Goal: Task Accomplishment & Management: Use online tool/utility

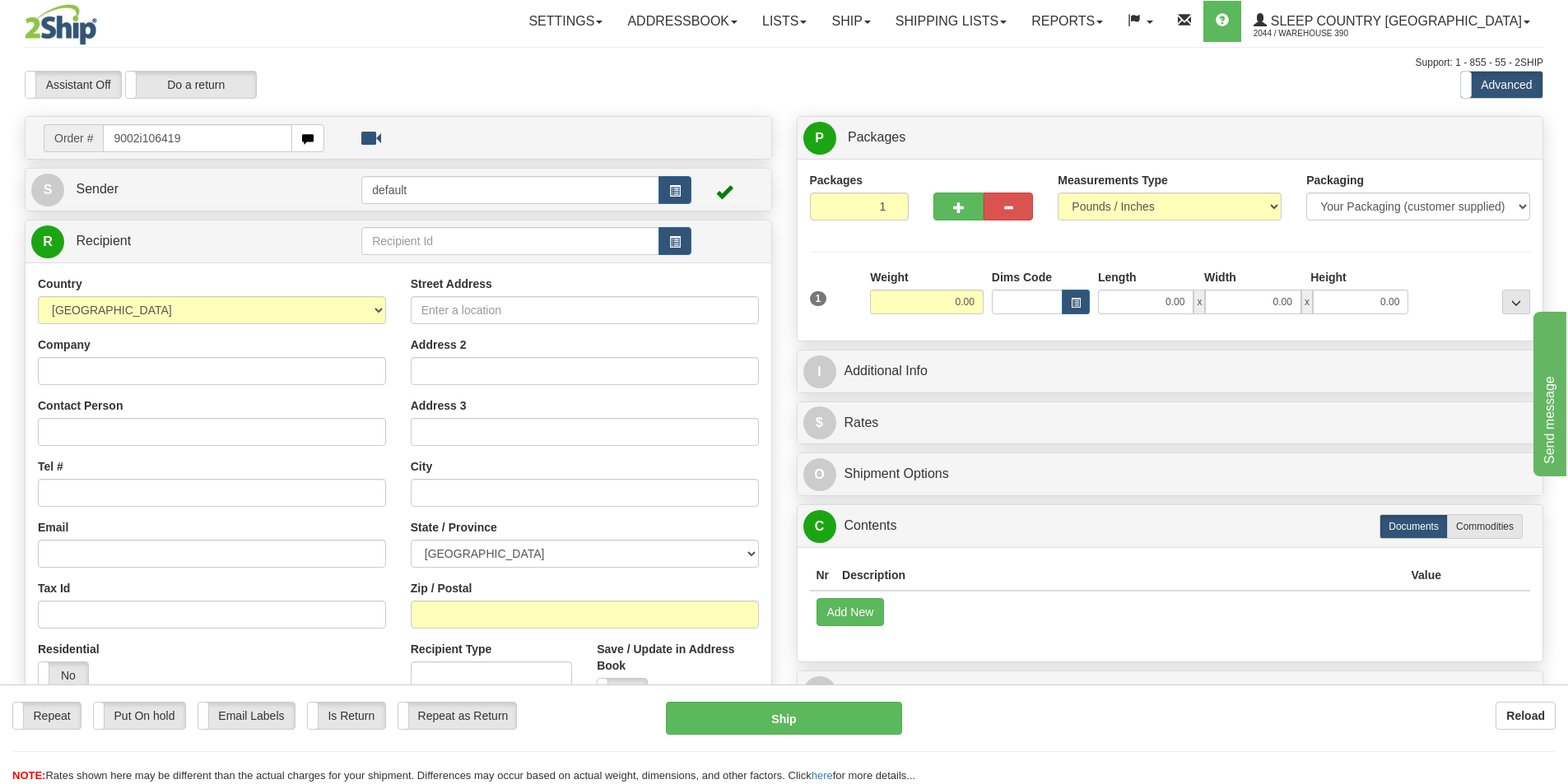
type input "9002i106419"
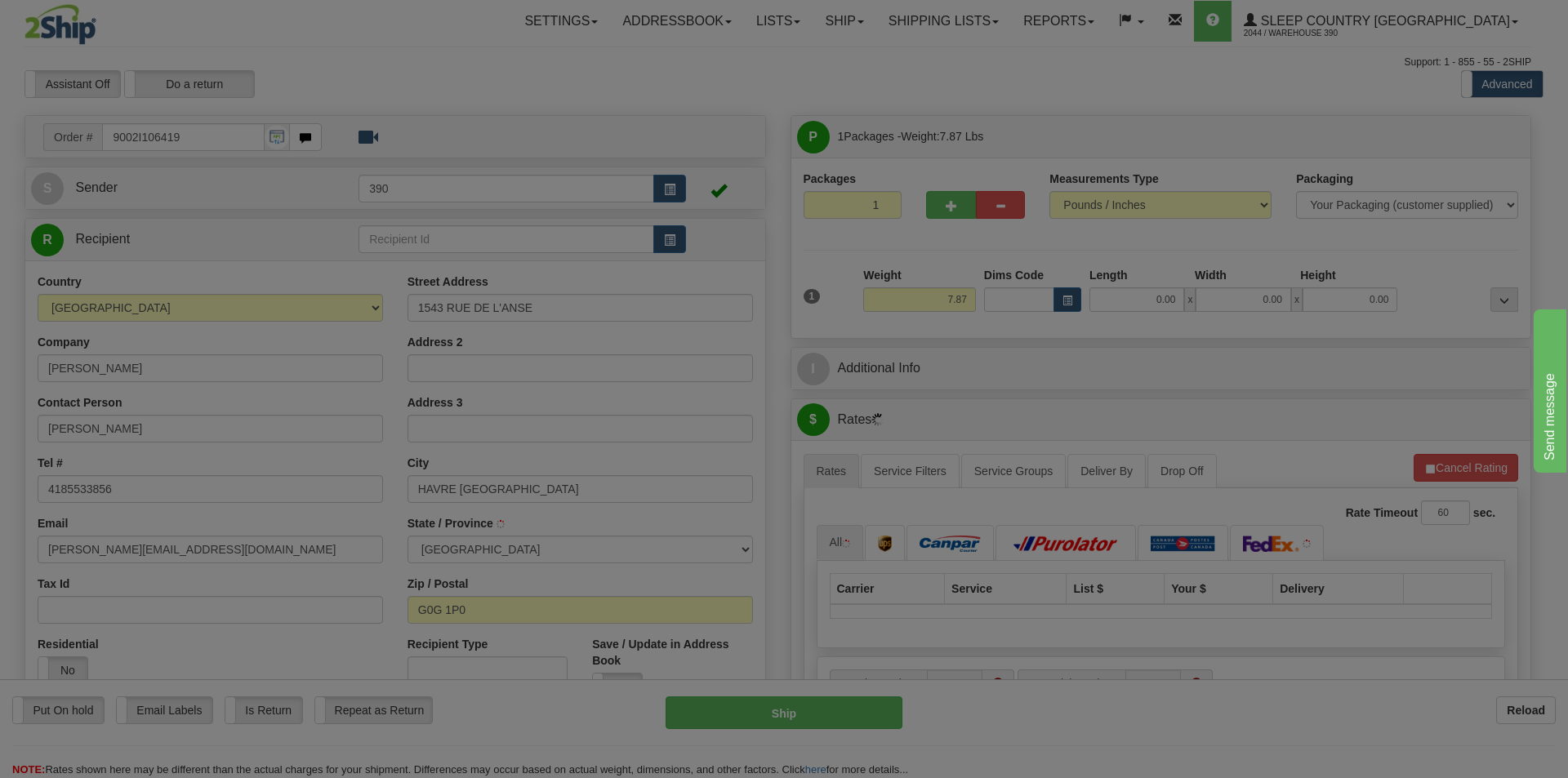
type input "HAVRE-SAINT-PIERRE"
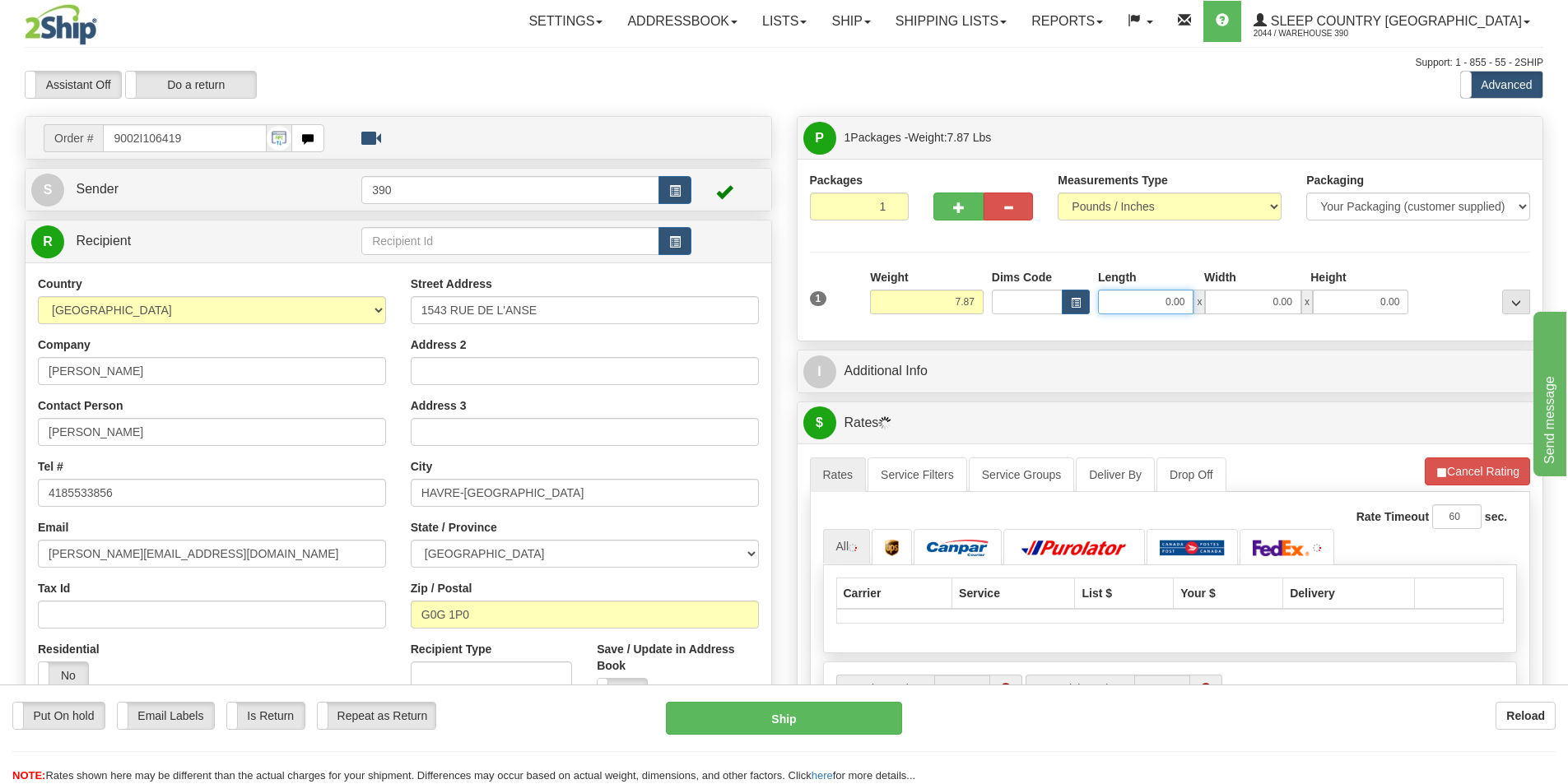
click at [1173, 302] on input "0.00" at bounding box center [1146, 302] width 96 height 24
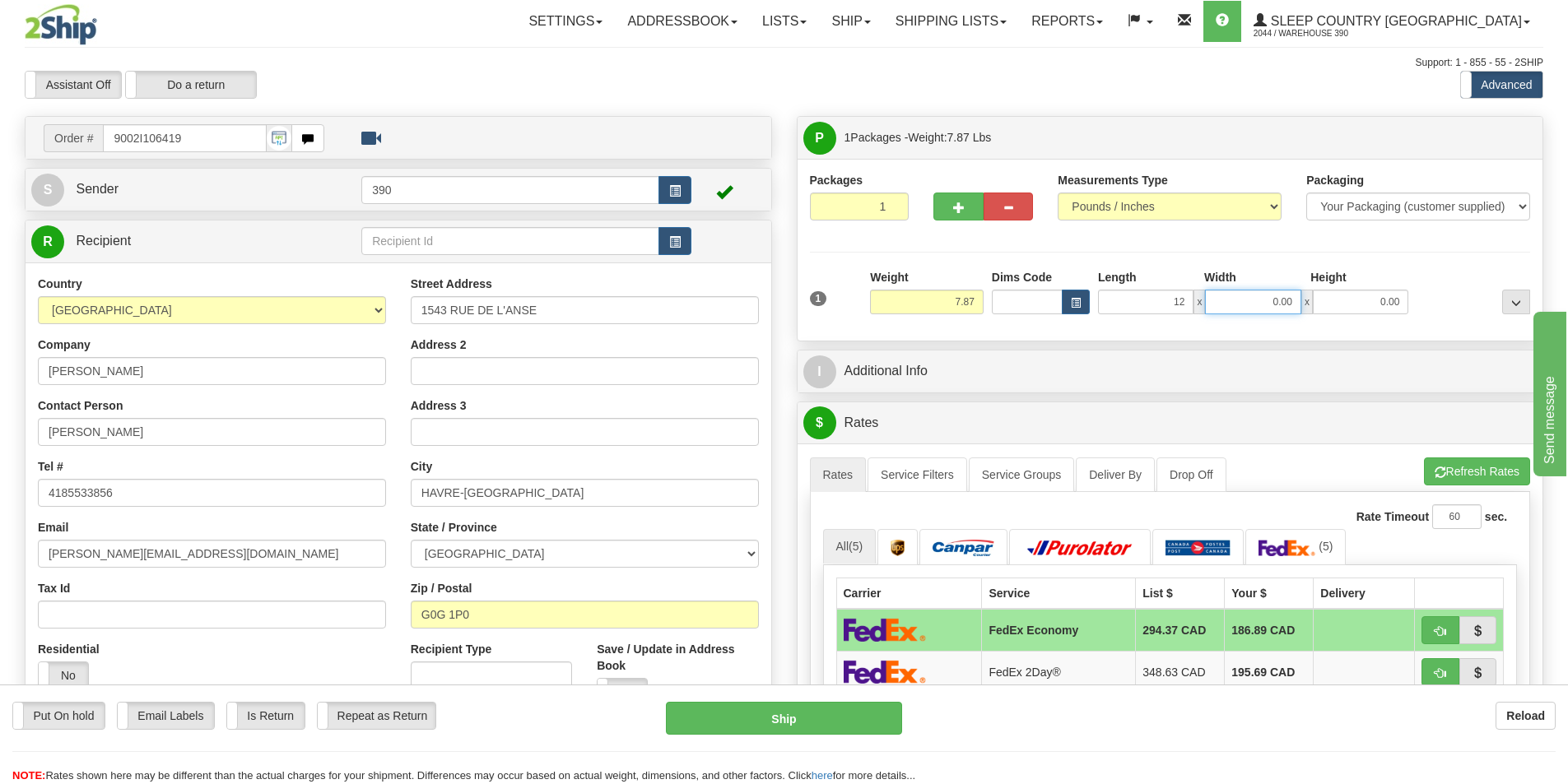
type input "12.00"
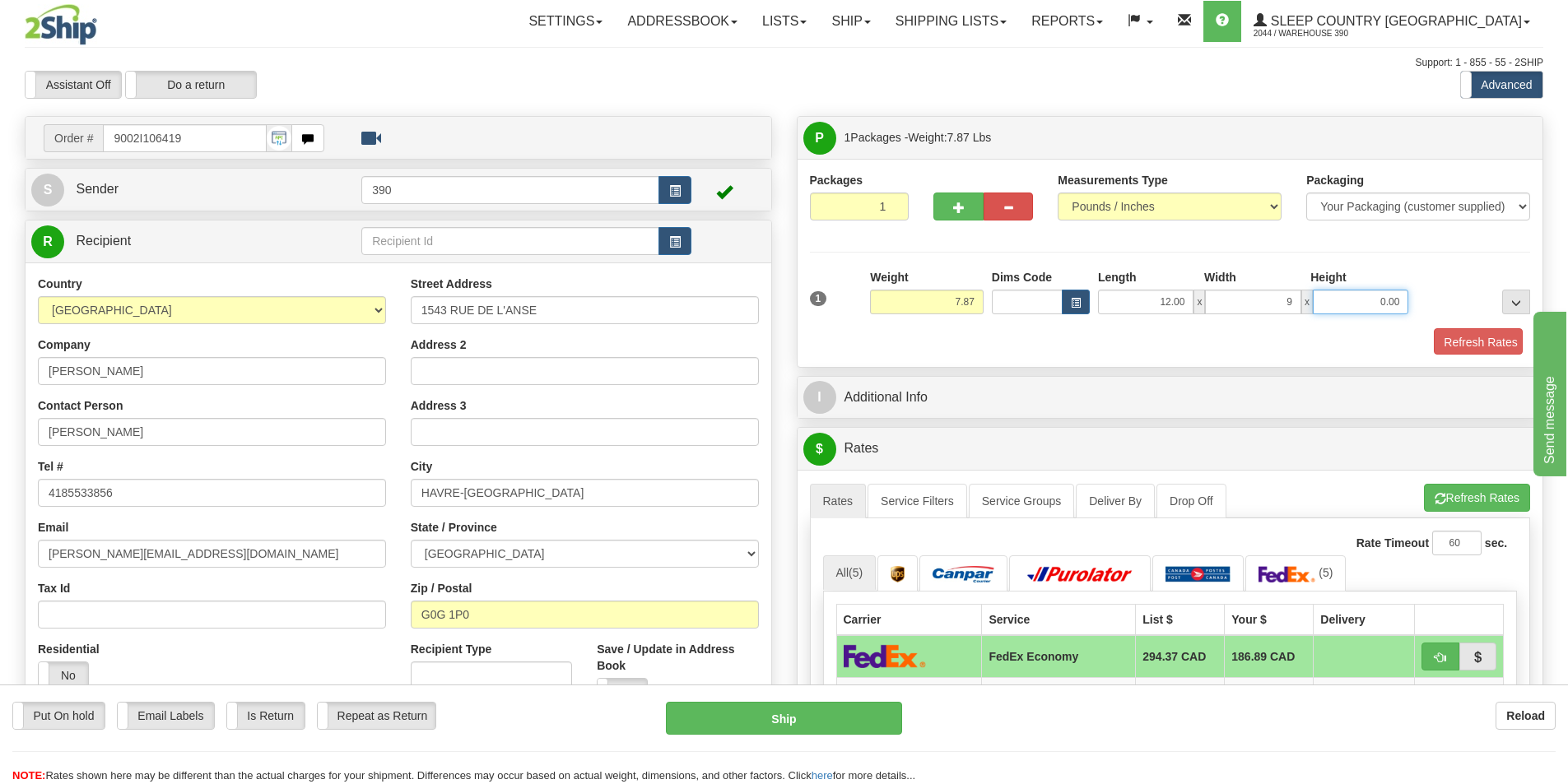
type input "9.00"
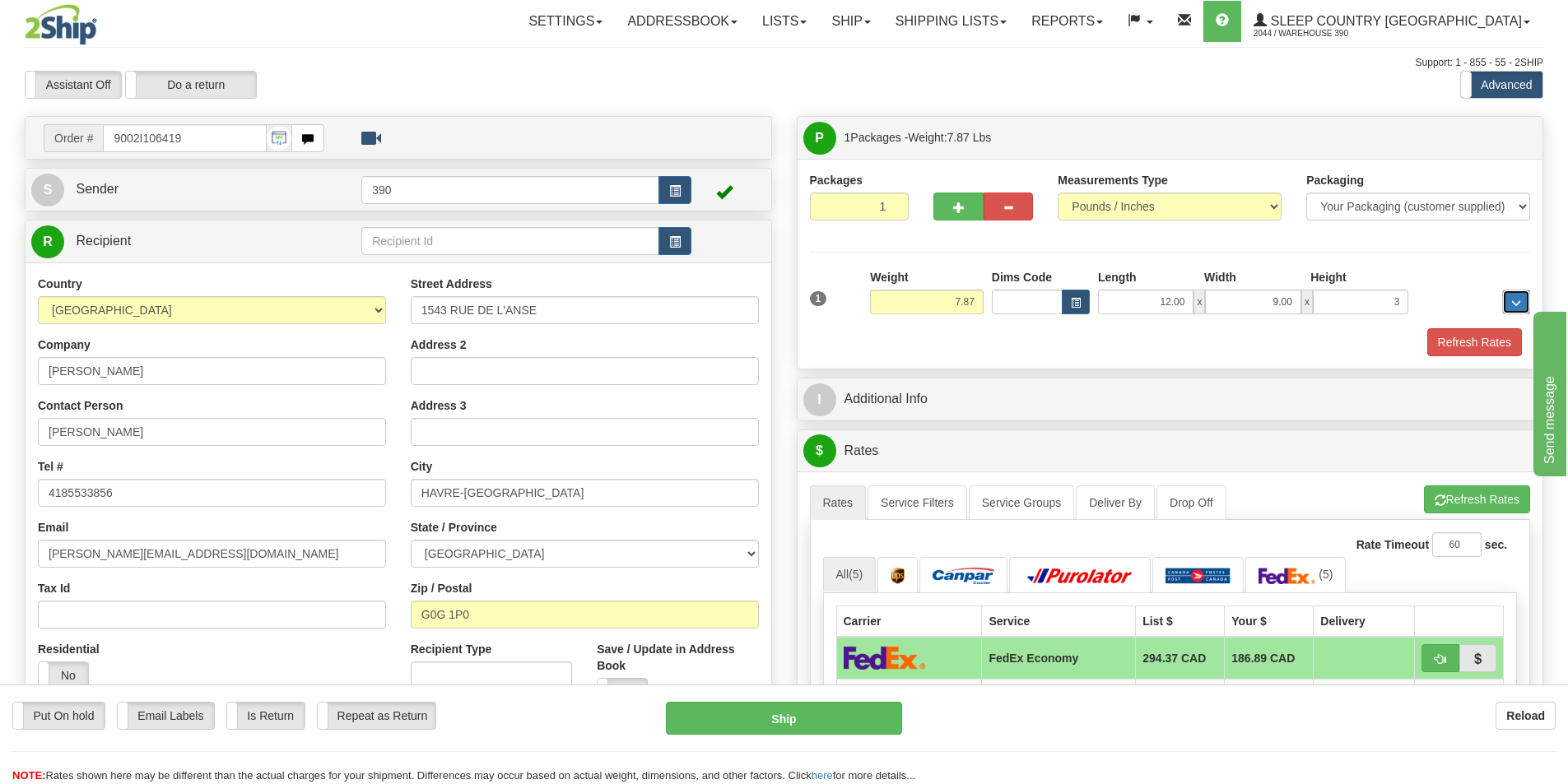
type input "3.00"
click at [1469, 342] on button "Refresh Rates" at bounding box center [1474, 342] width 95 height 28
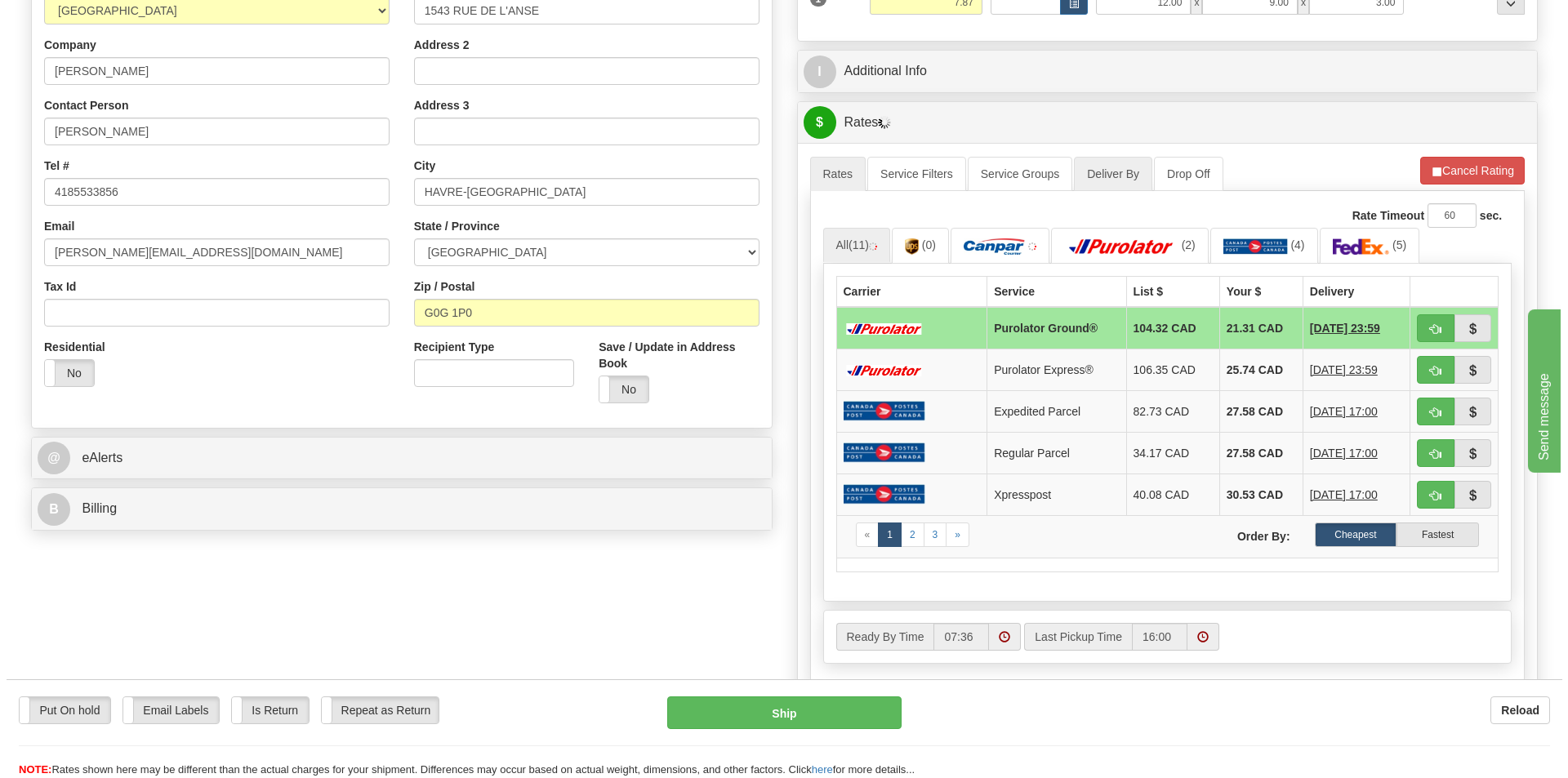
scroll to position [327, 0]
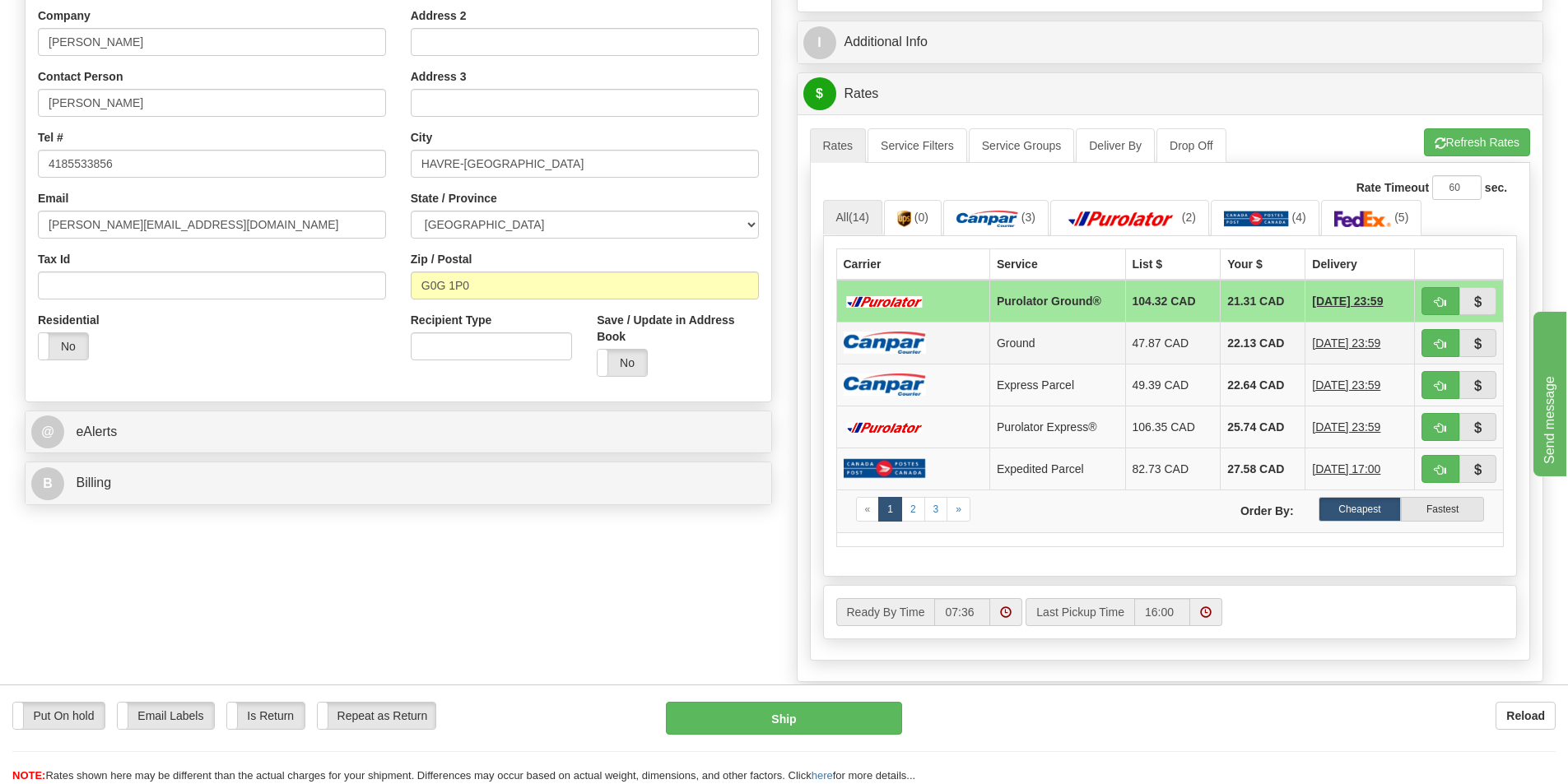
click at [1026, 341] on td "Ground" at bounding box center [1056, 343] width 136 height 42
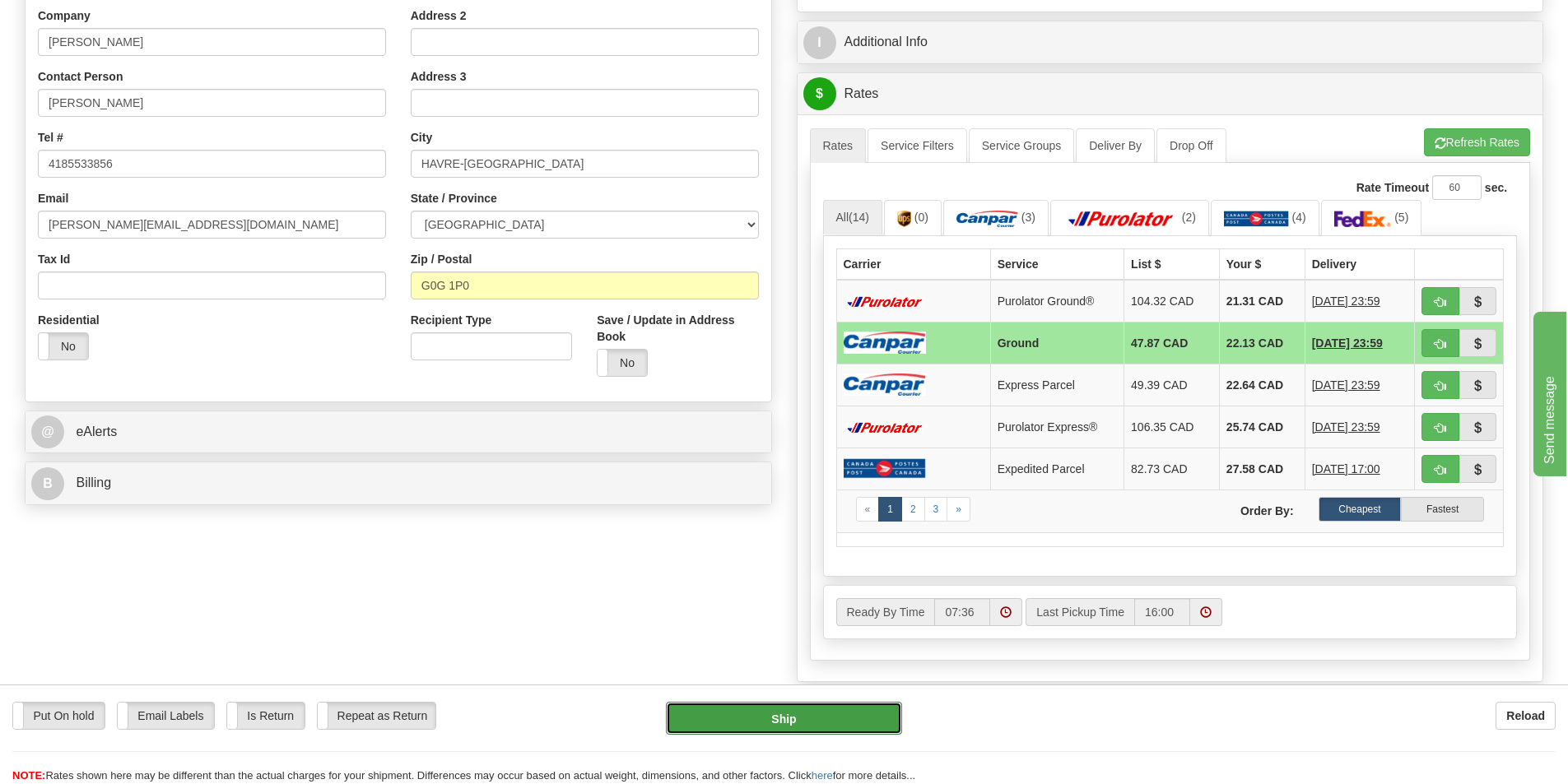
click at [784, 722] on button "Ship" at bounding box center [784, 719] width 236 height 33
type input "1"
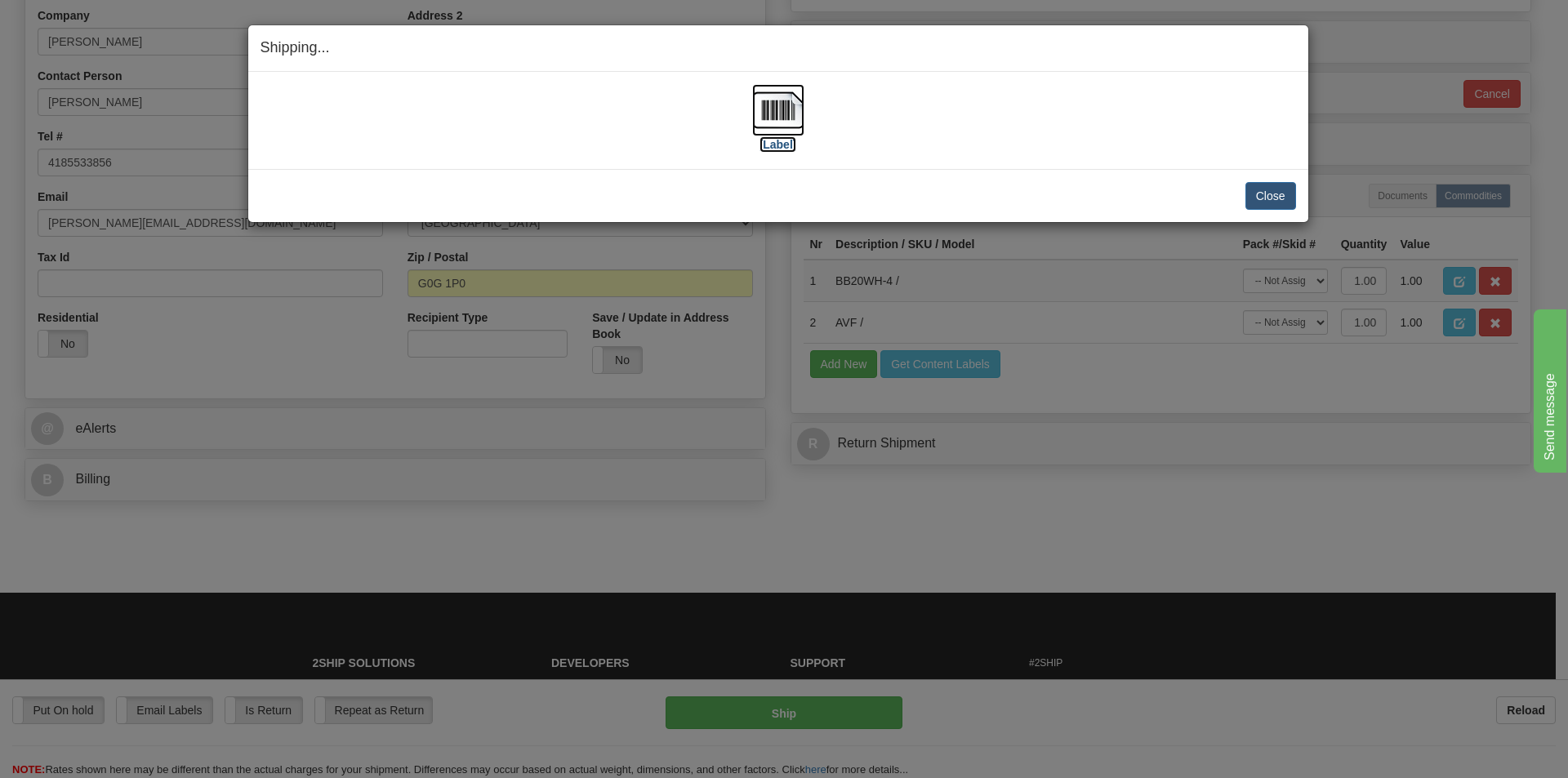
click at [778, 117] on img at bounding box center [778, 110] width 52 height 52
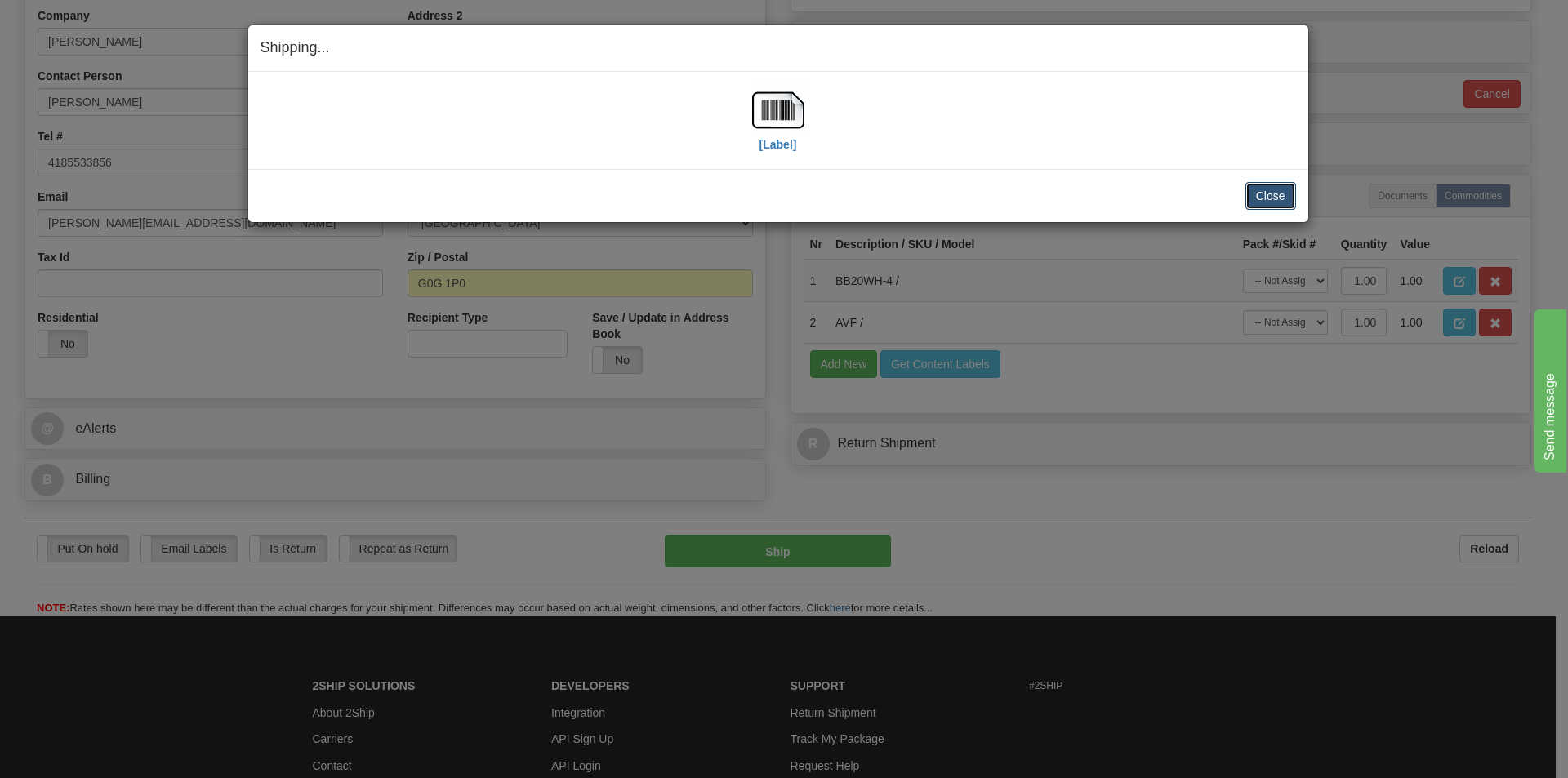
click at [1245, 197] on button "Close" at bounding box center [1271, 196] width 50 height 28
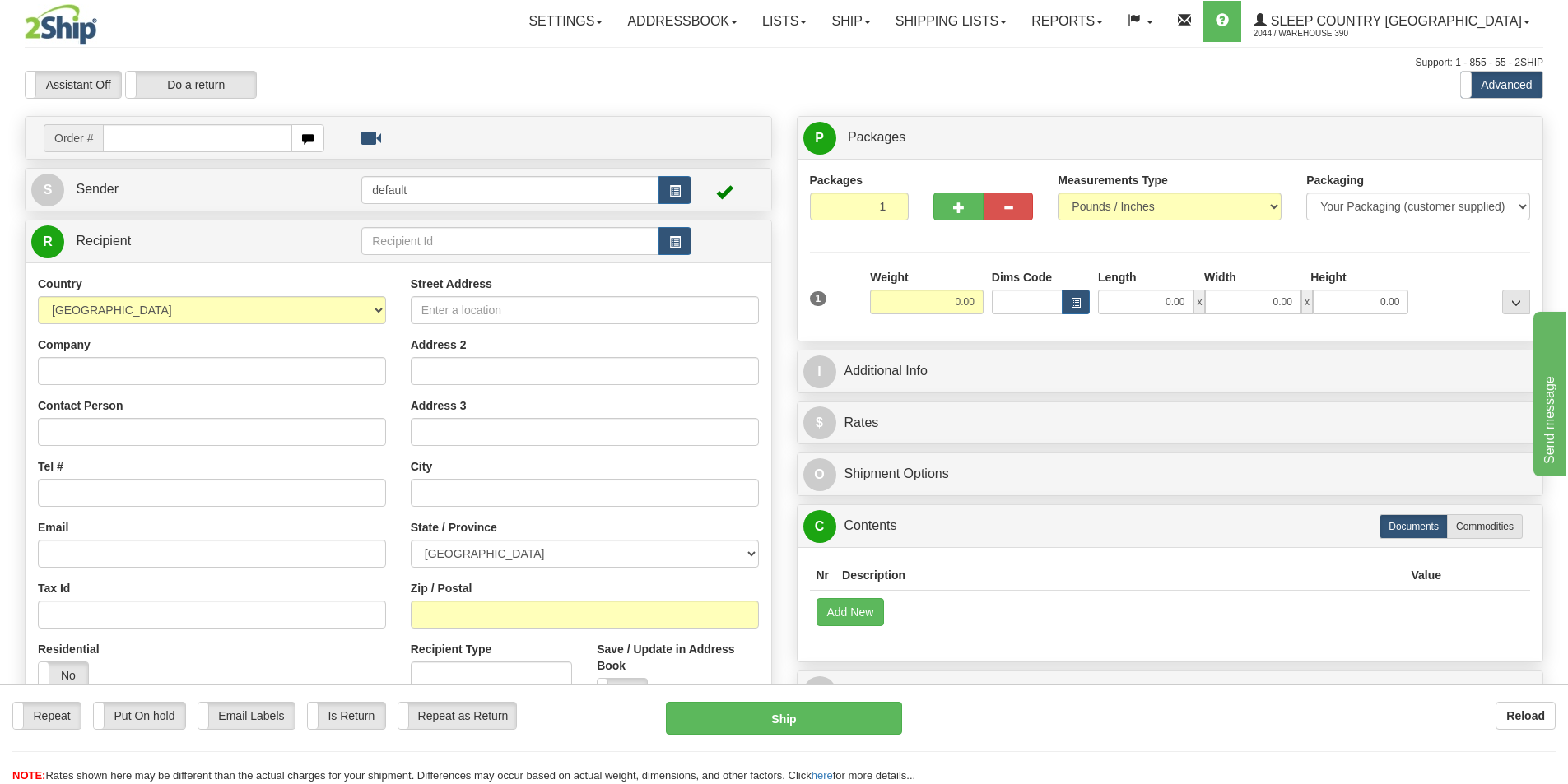
click at [156, 139] on input "text" at bounding box center [197, 138] width 189 height 28
type input "9002i108629"
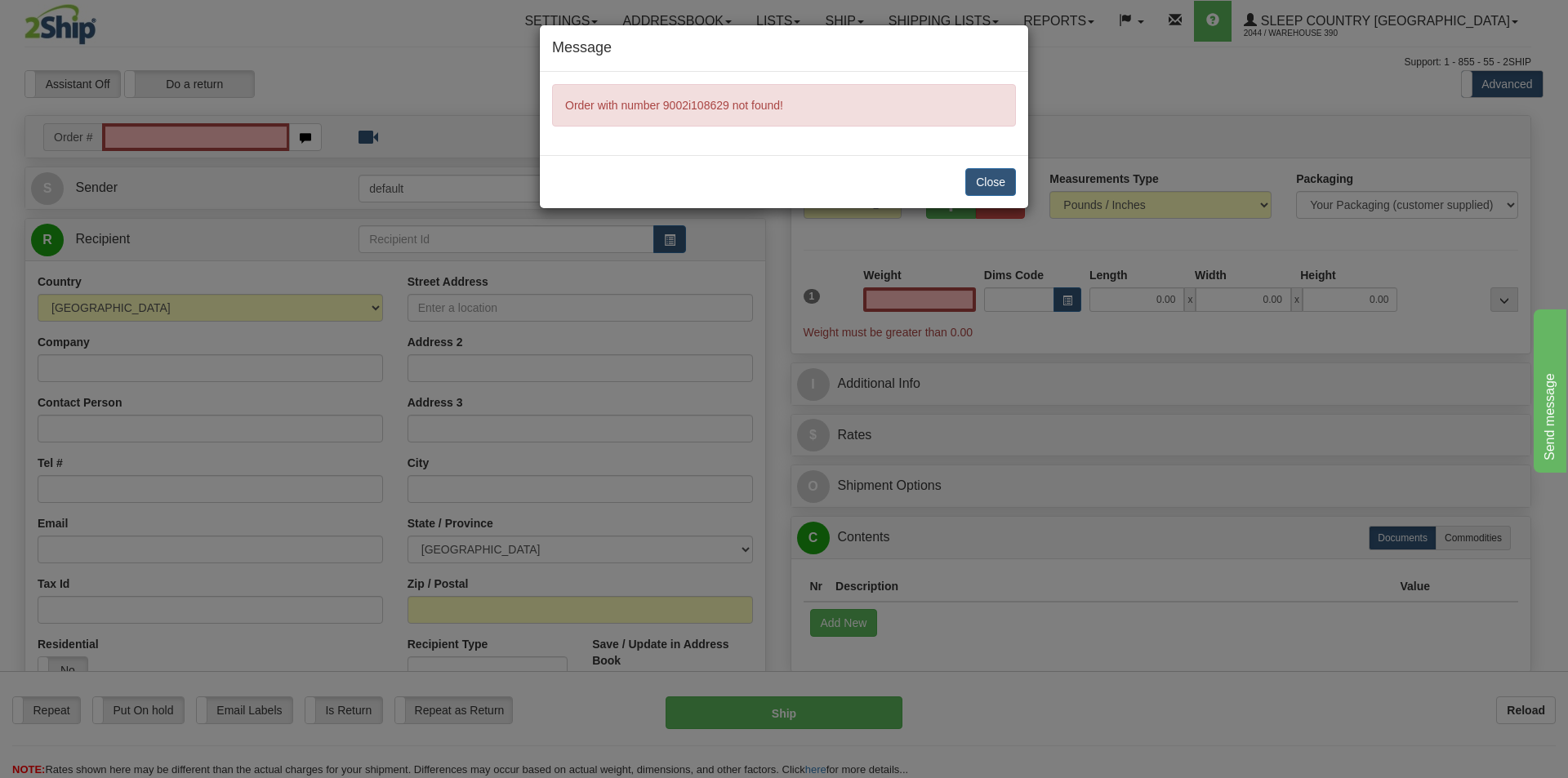
type input "0.00"
click at [986, 178] on button "Close" at bounding box center [990, 182] width 50 height 28
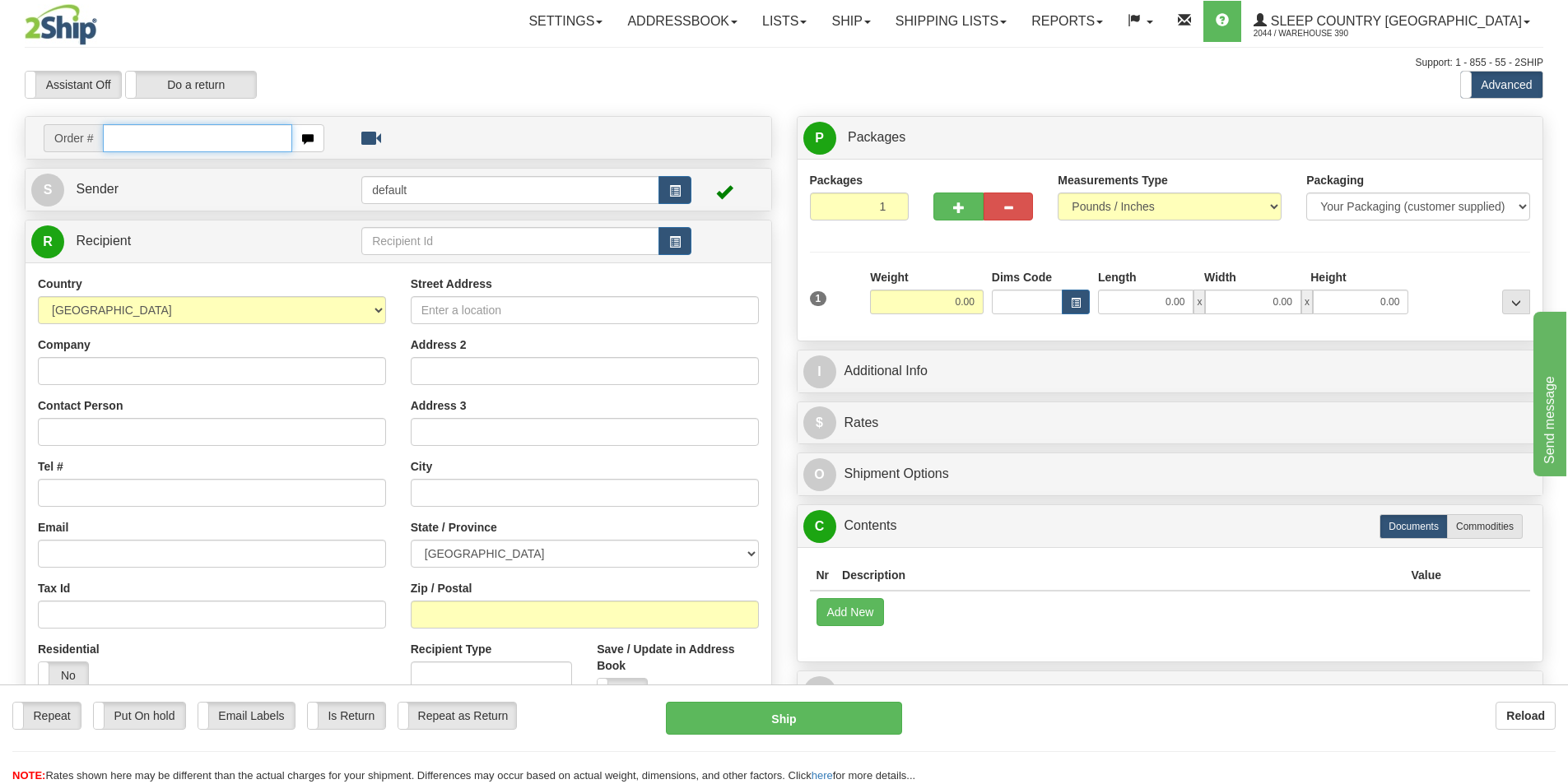
click at [216, 133] on input "text" at bounding box center [197, 138] width 189 height 28
type input "9002I108629"
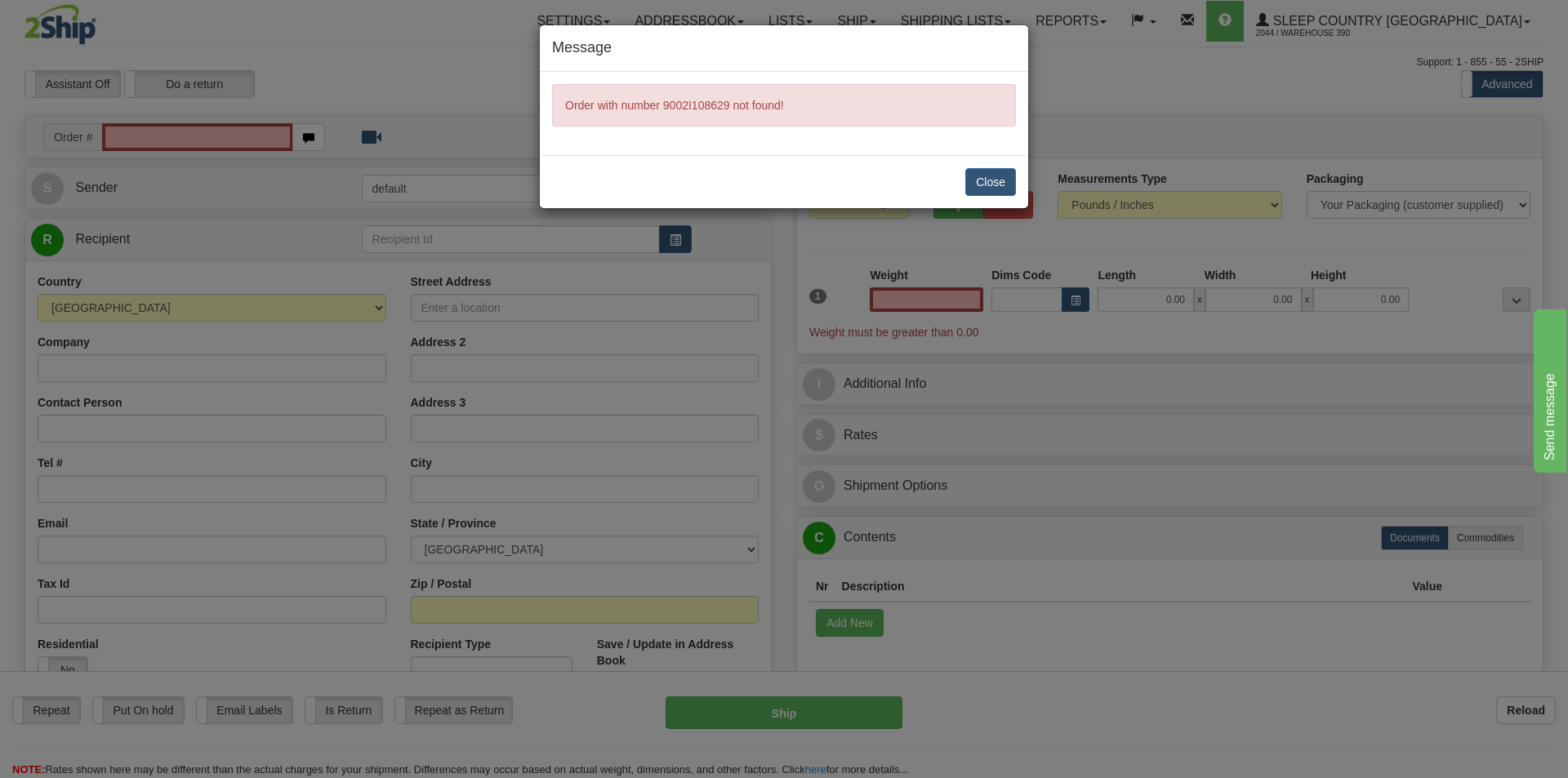
type input "0.00"
click at [1004, 178] on button "Close" at bounding box center [990, 182] width 50 height 28
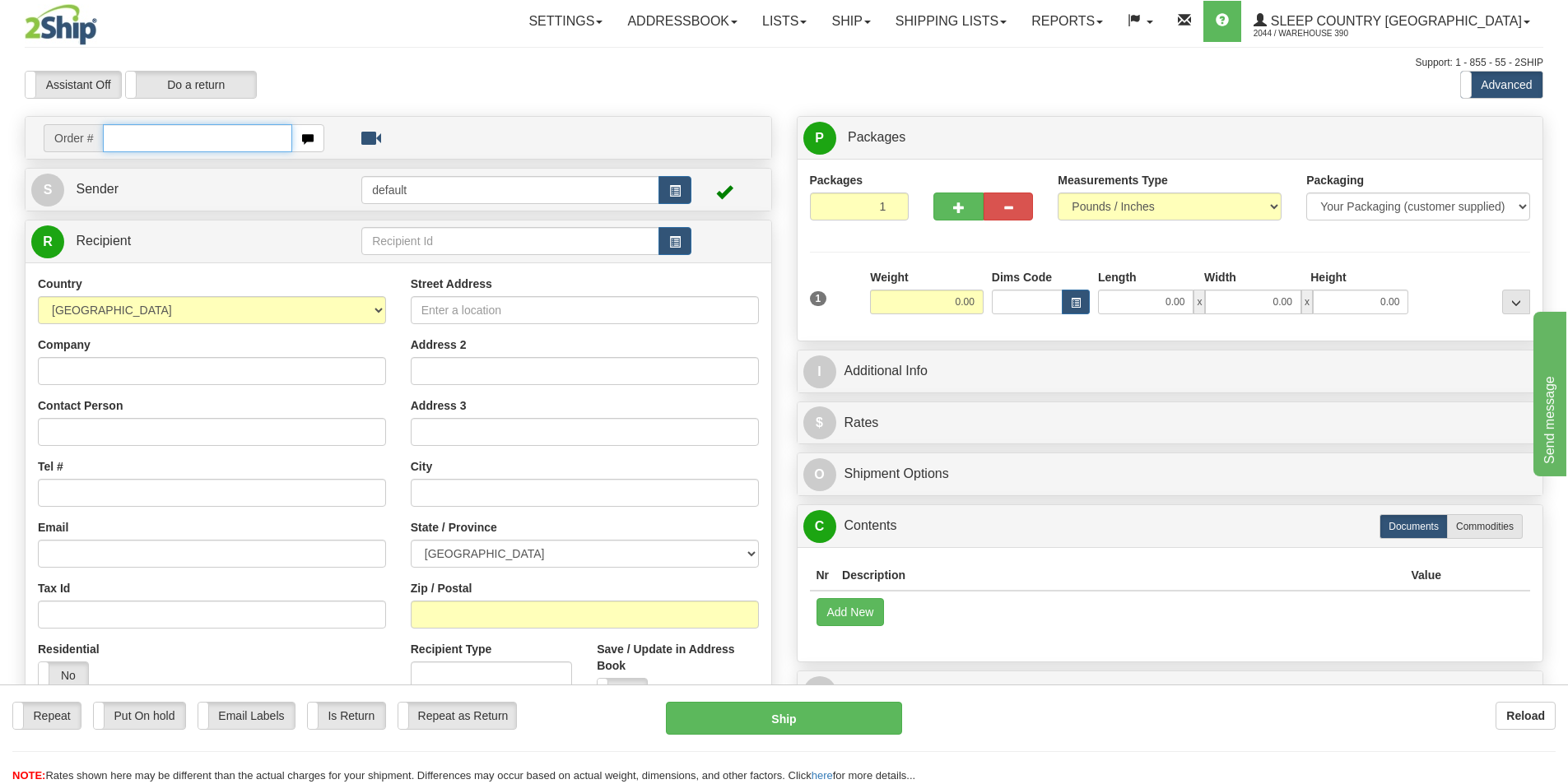
click at [130, 131] on input "text" at bounding box center [197, 138] width 189 height 28
type input "9002I108799"
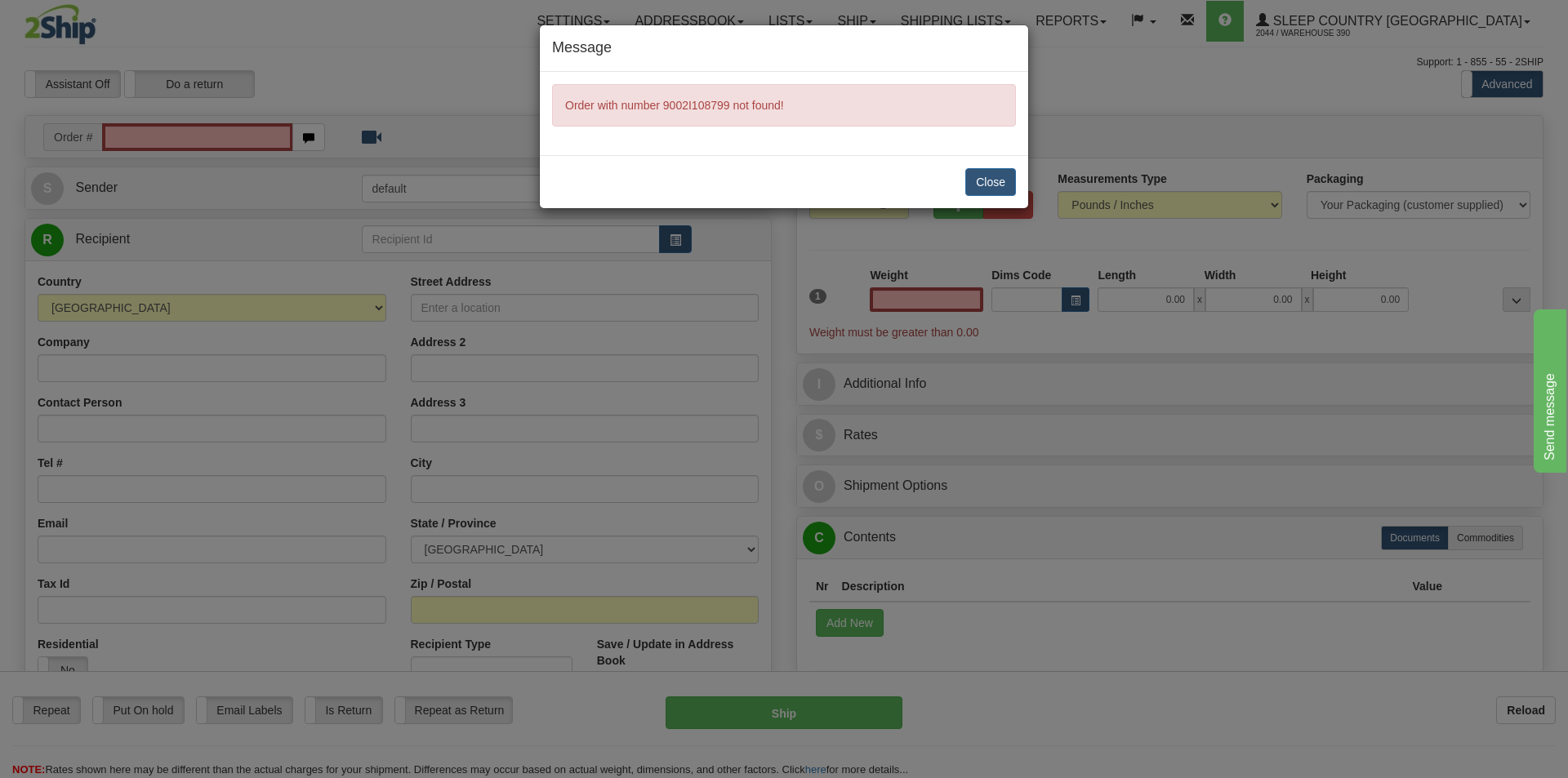
type input "0.00"
click at [979, 179] on button "Close" at bounding box center [990, 182] width 50 height 28
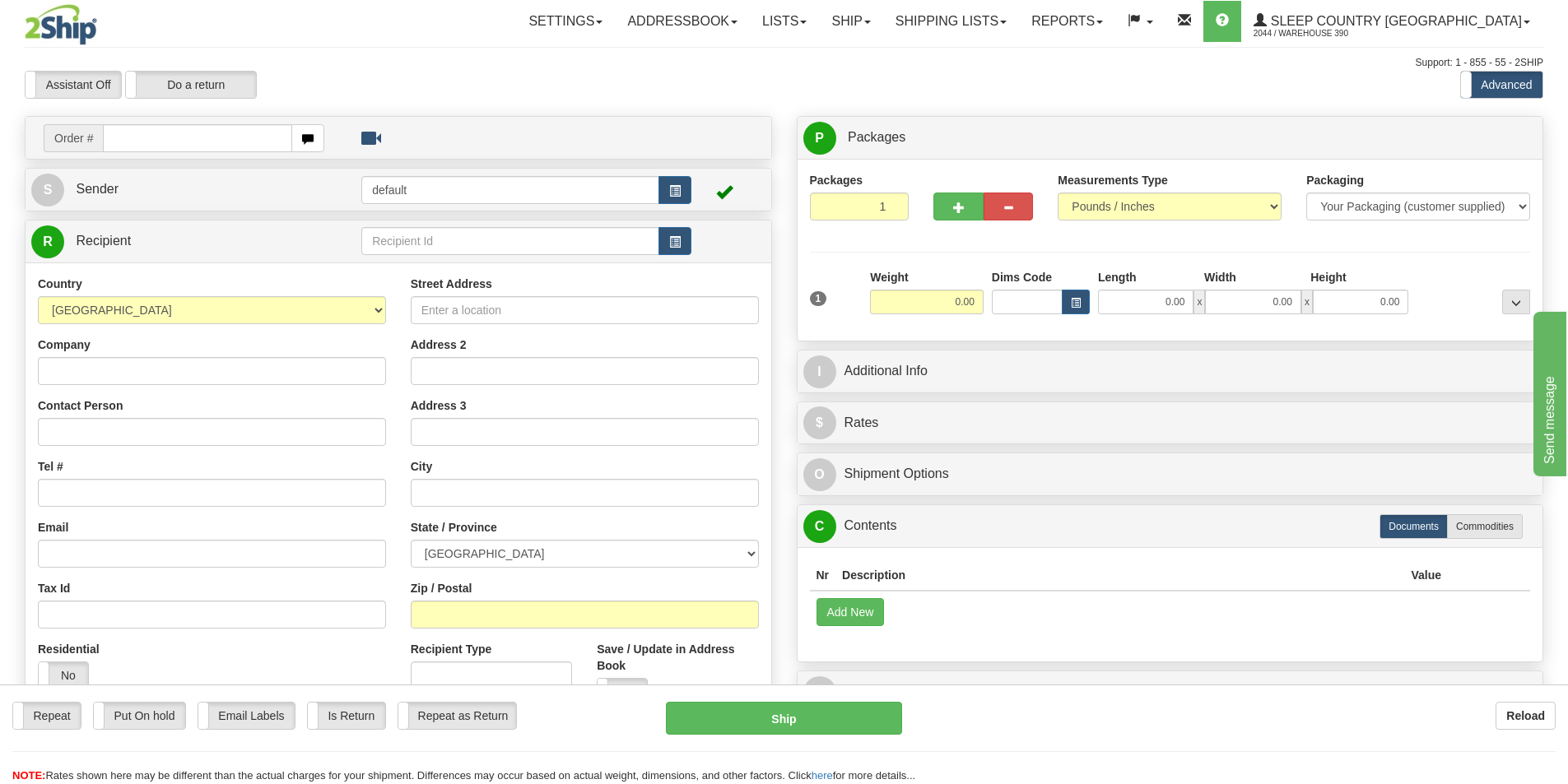
click at [160, 136] on input "text" at bounding box center [197, 138] width 189 height 28
type input "9002I108799"
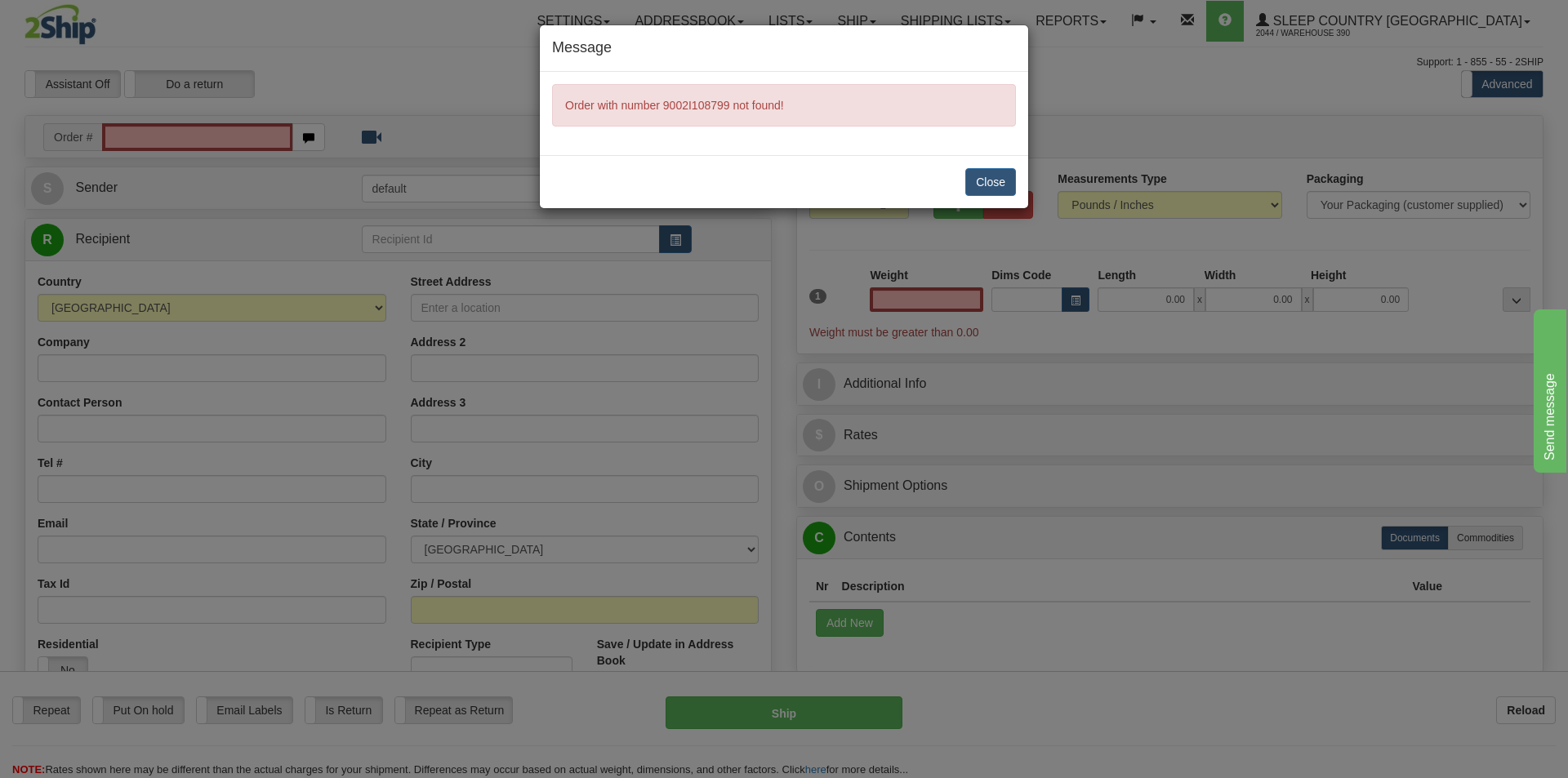
type input "0.00"
click at [981, 174] on button "Close" at bounding box center [990, 182] width 50 height 28
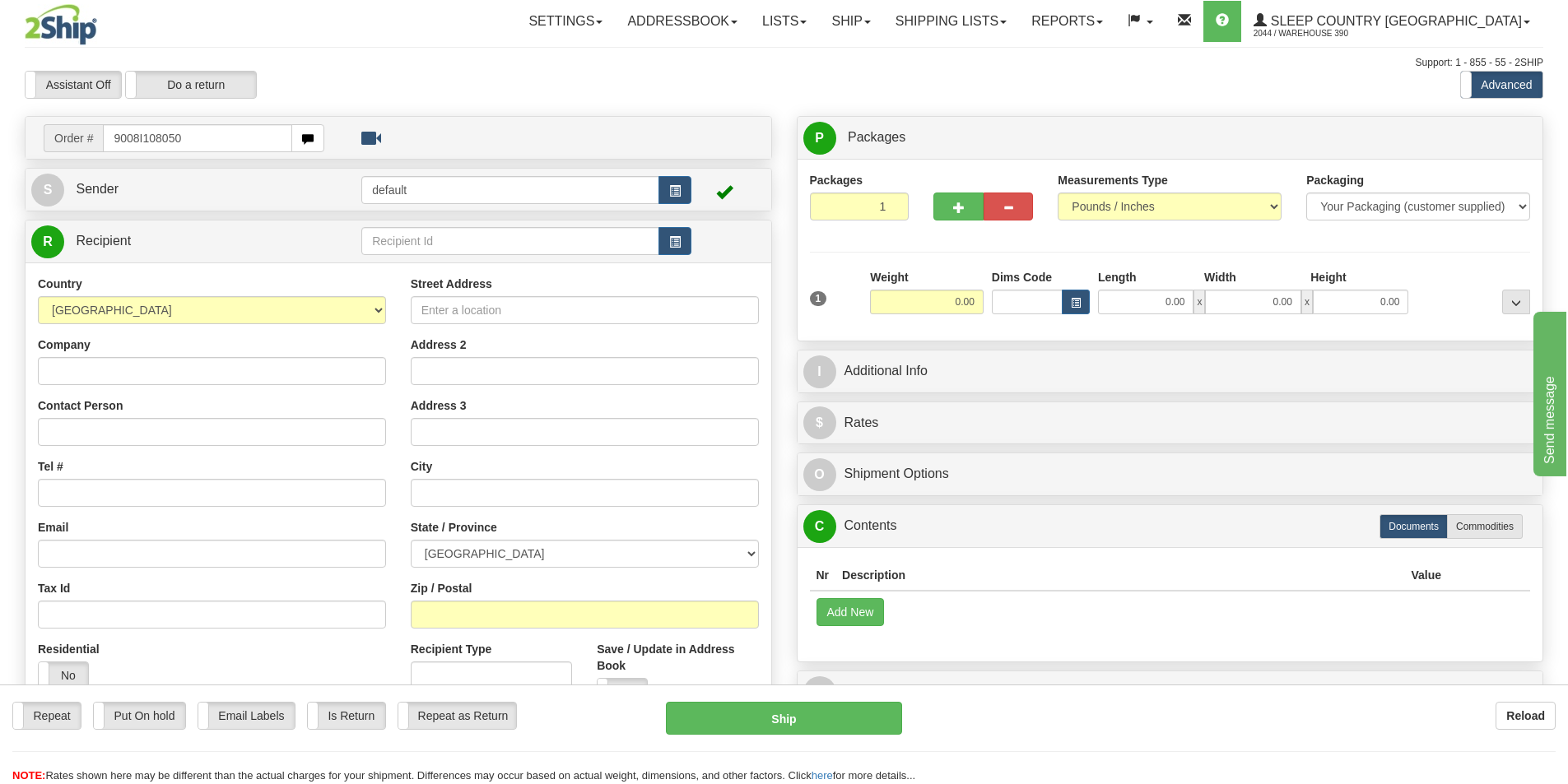
type input "9008I108050"
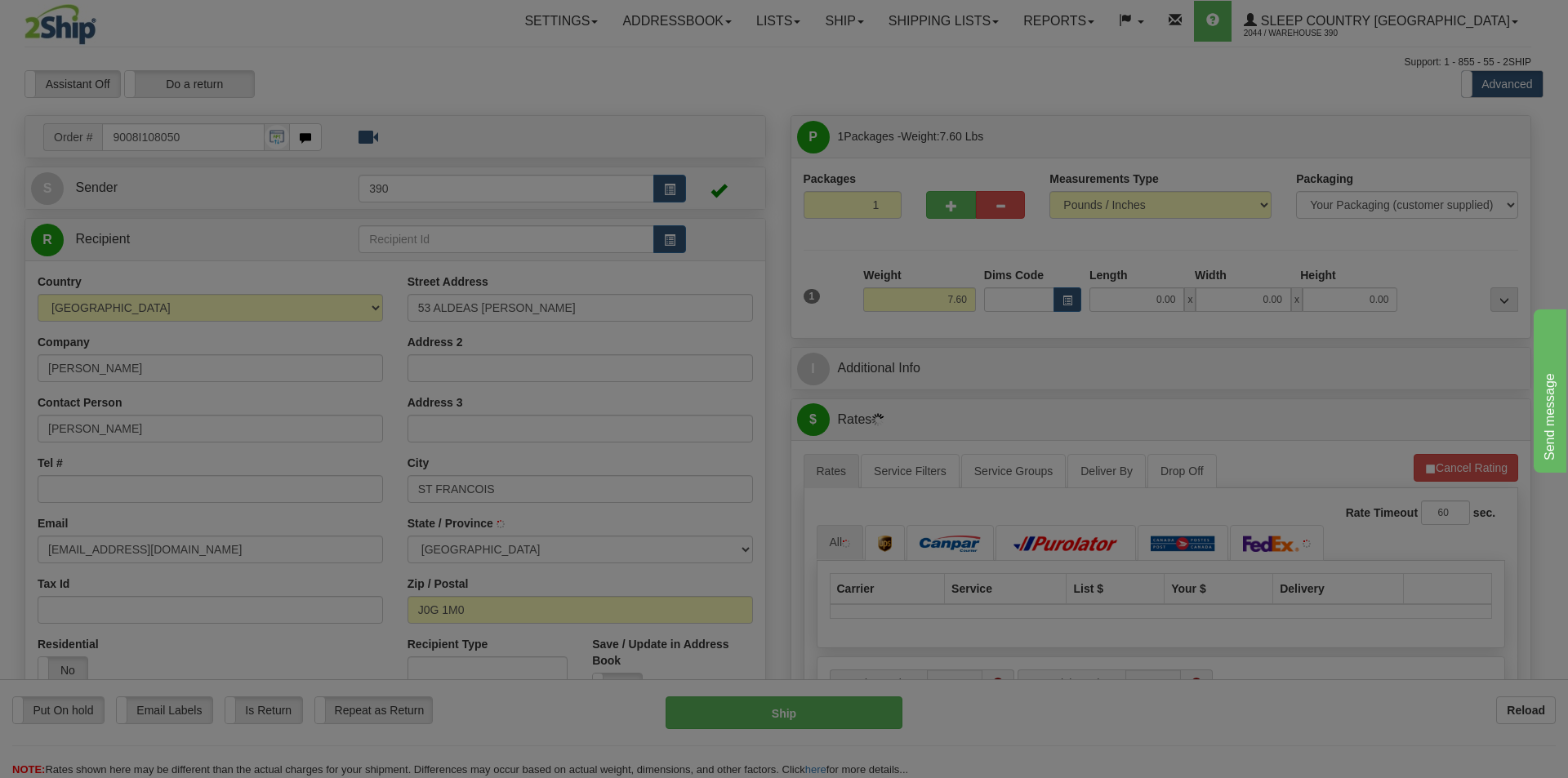
type input "[GEOGRAPHIC_DATA]"
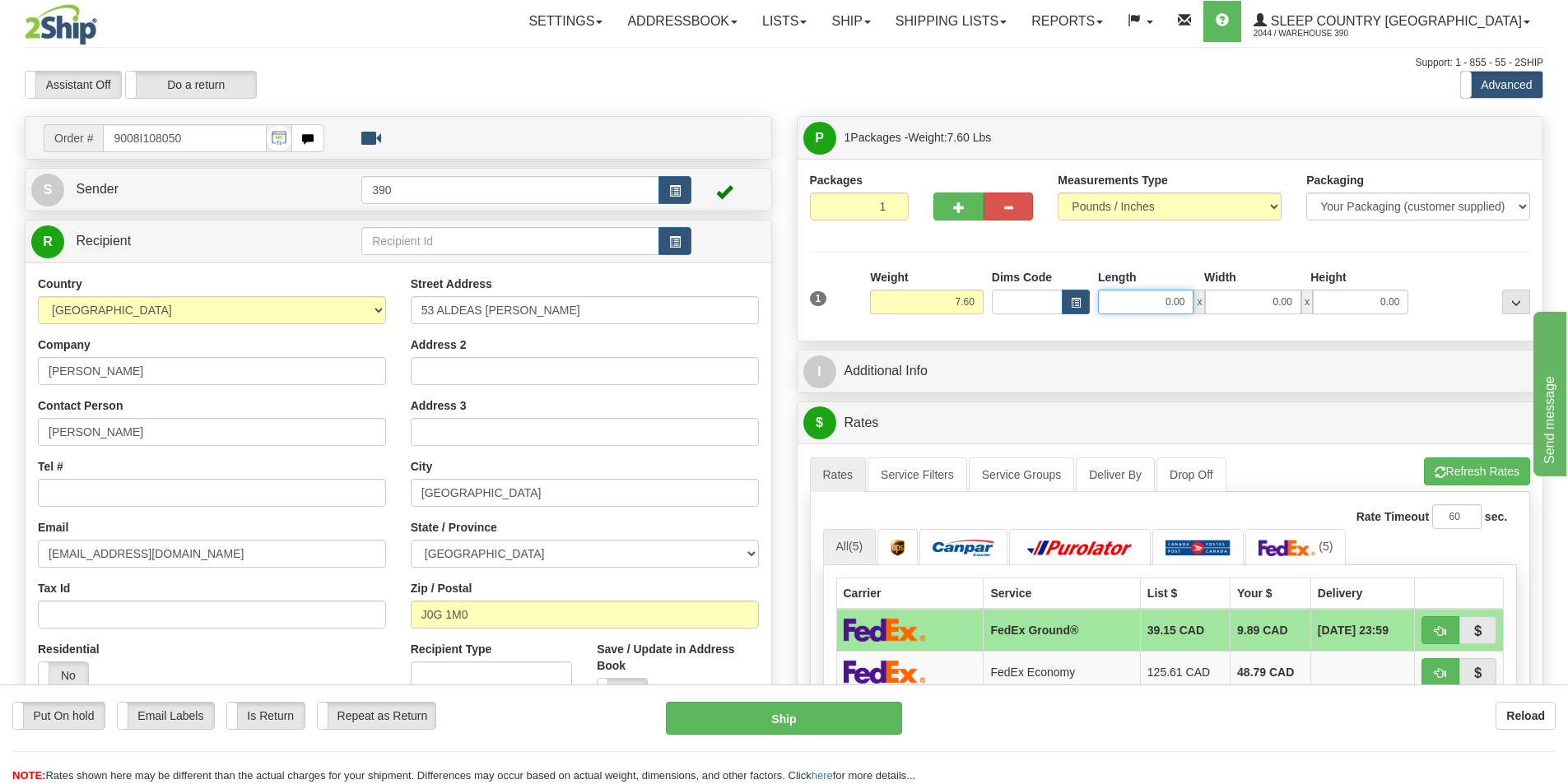
click at [1151, 294] on input "0.00" at bounding box center [1146, 302] width 96 height 24
type input "20.00"
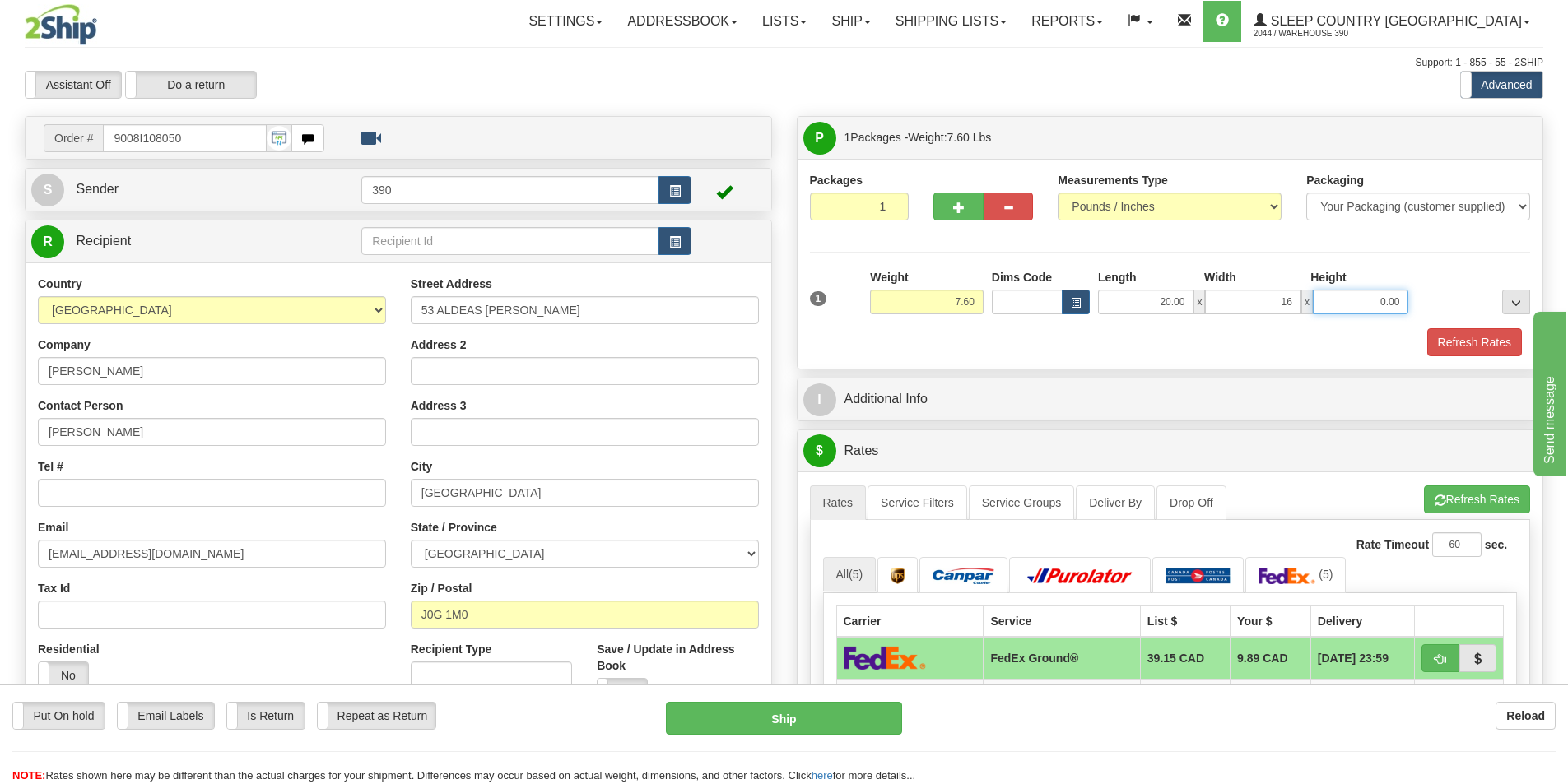
type input "16.00"
type input "6.00"
click at [1438, 333] on button "Refresh Rates" at bounding box center [1474, 342] width 95 height 28
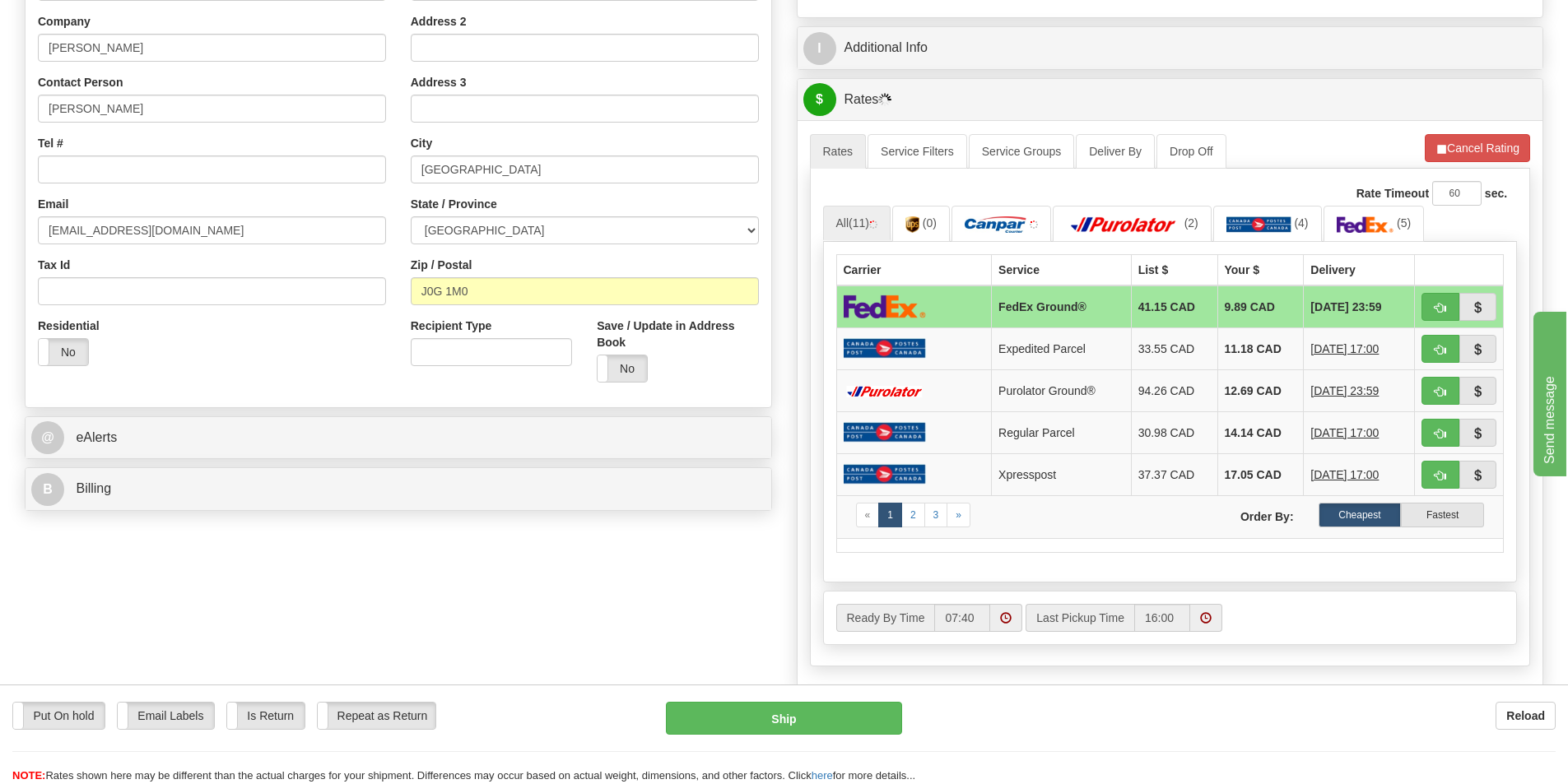
scroll to position [329, 0]
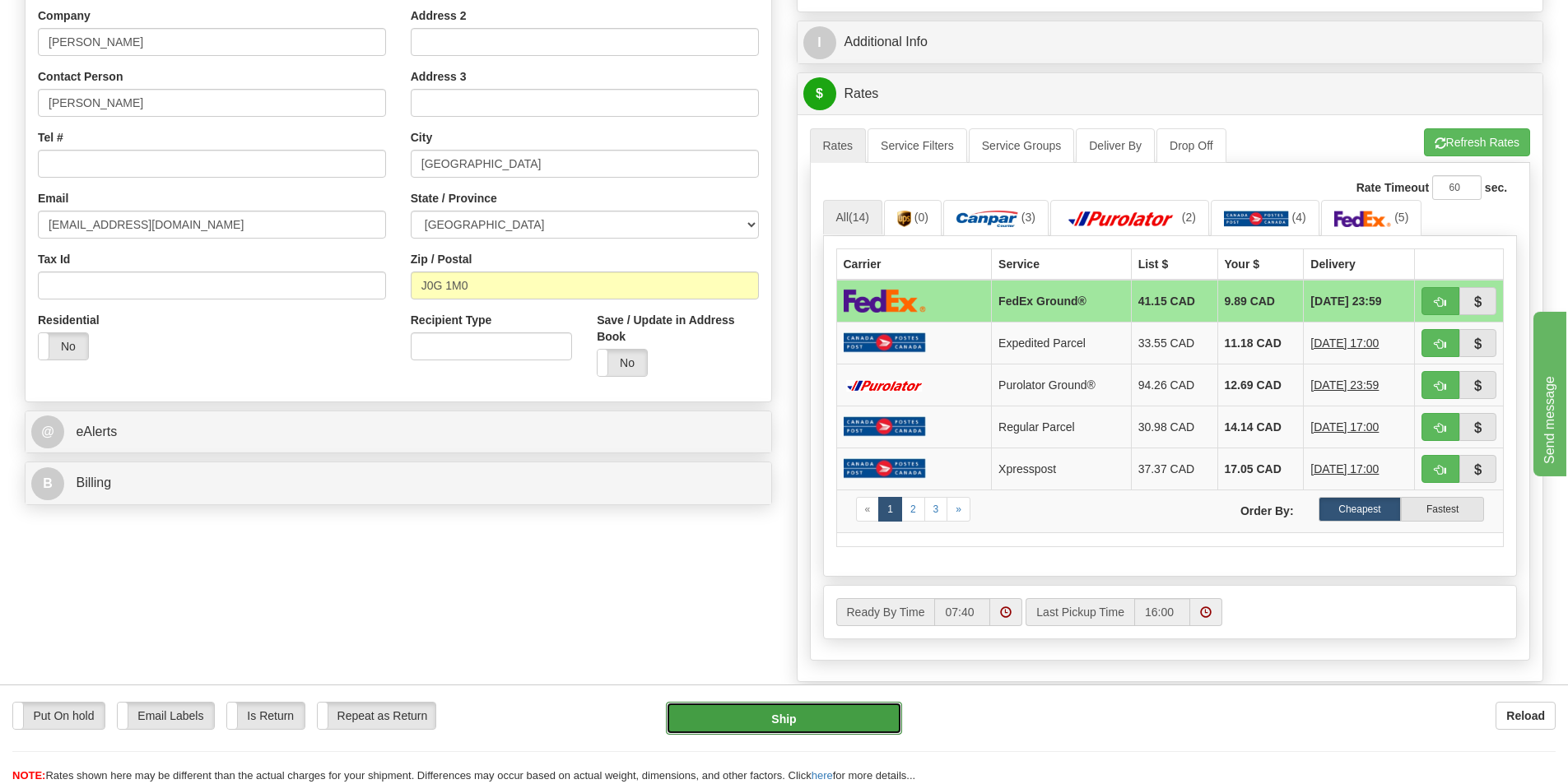
click at [805, 705] on button "Ship" at bounding box center [784, 719] width 236 height 33
type input "92"
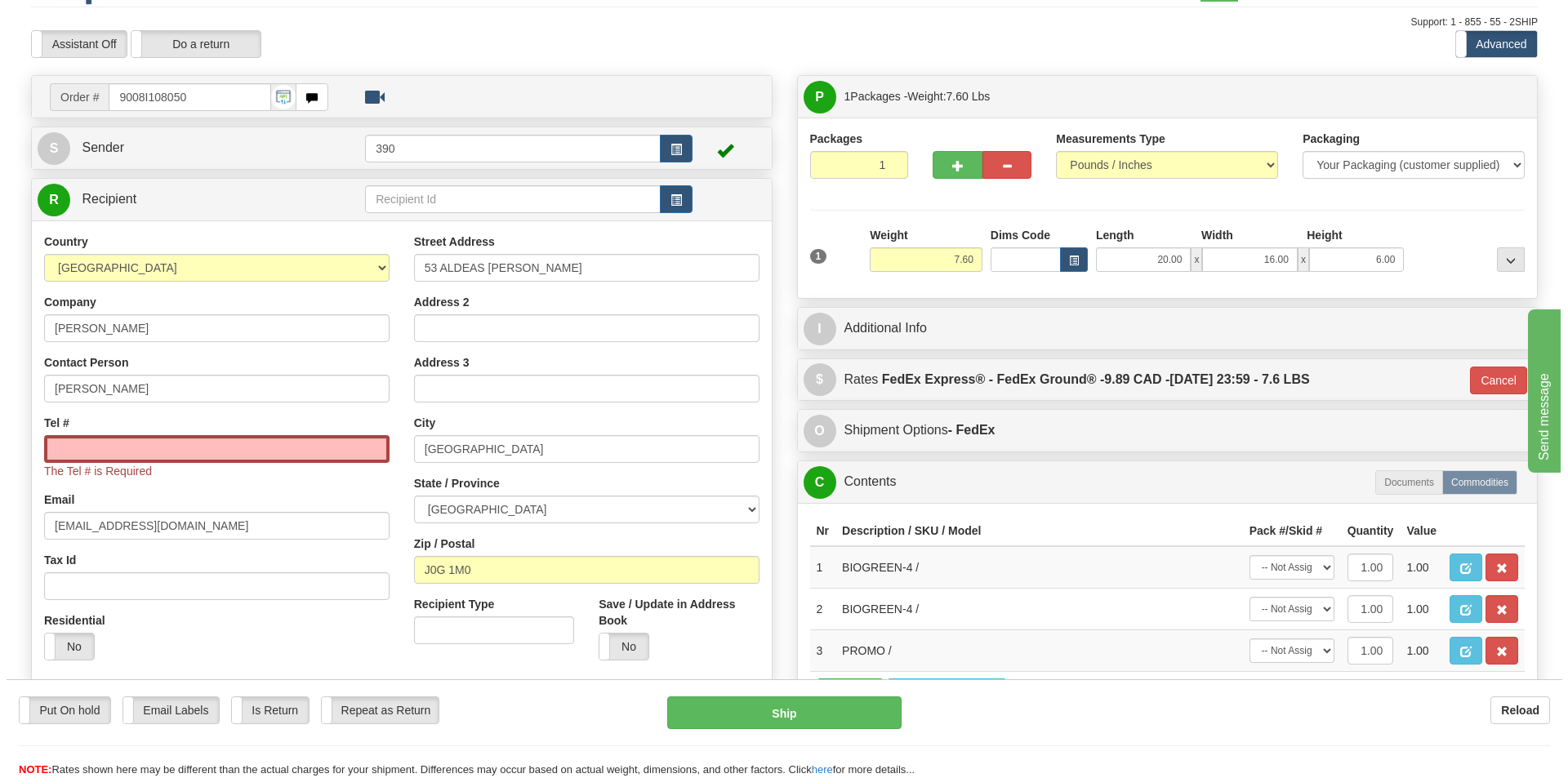
scroll to position [0, 0]
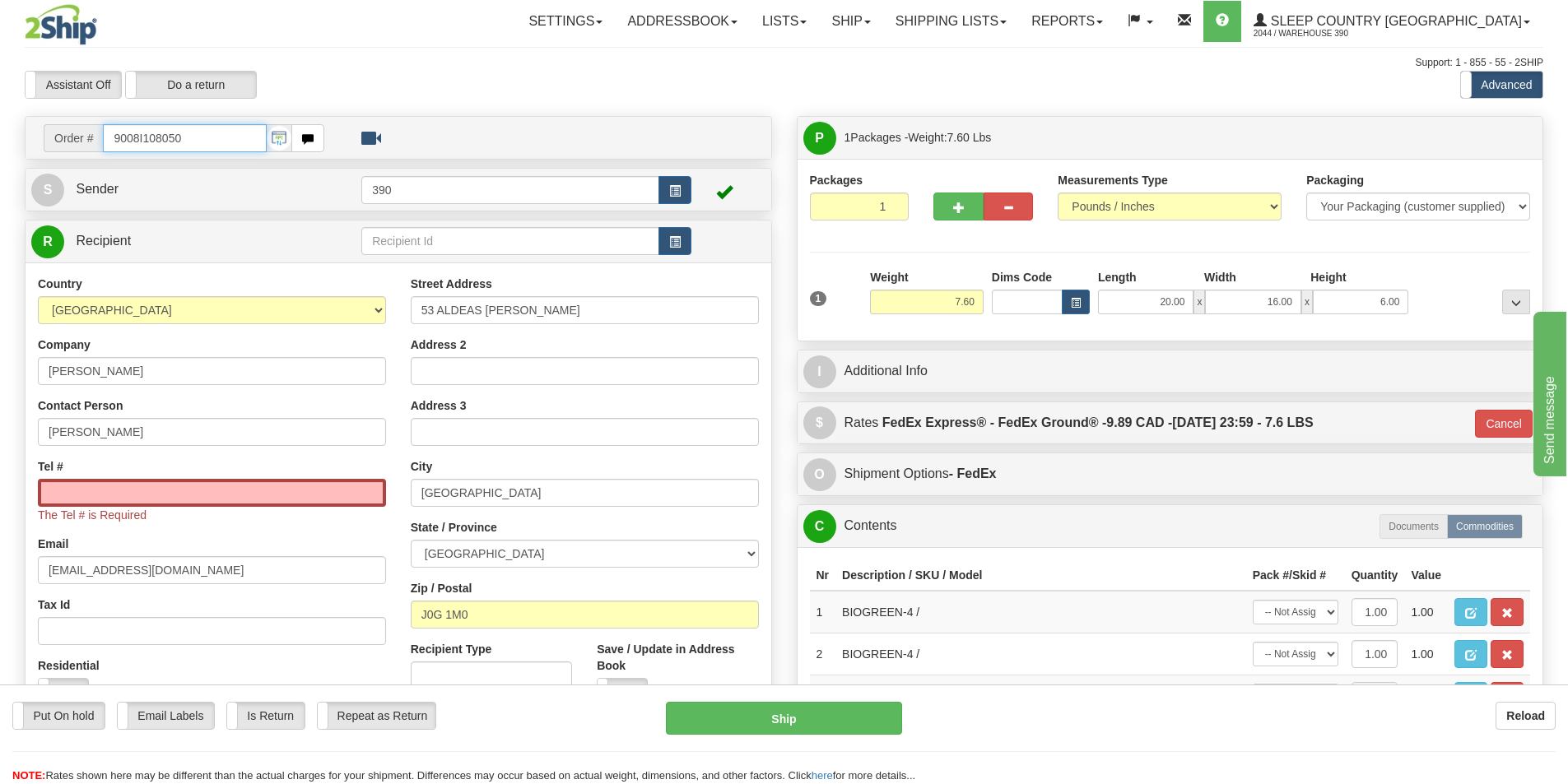
drag, startPoint x: 183, startPoint y: 134, endPoint x: 46, endPoint y: 139, distance: 137.1
click at [46, 139] on div "Order # 9008I108050" at bounding box center [184, 138] width 280 height 28
click at [228, 490] on input "Tel #" at bounding box center [212, 493] width 349 height 28
paste input "514 742-7190"
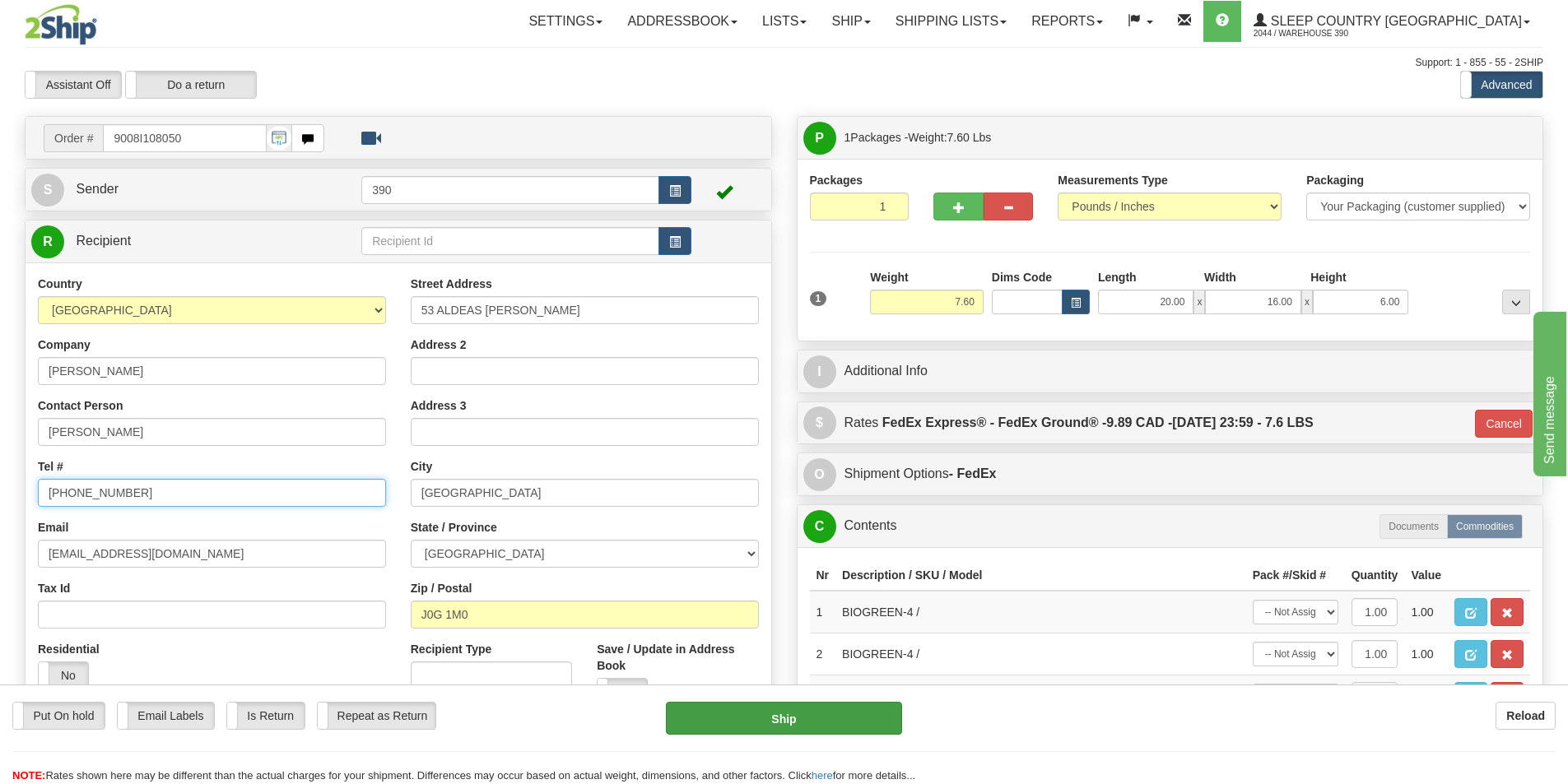
type input "514 742-7190"
click at [818, 717] on button "Ship" at bounding box center [784, 719] width 236 height 33
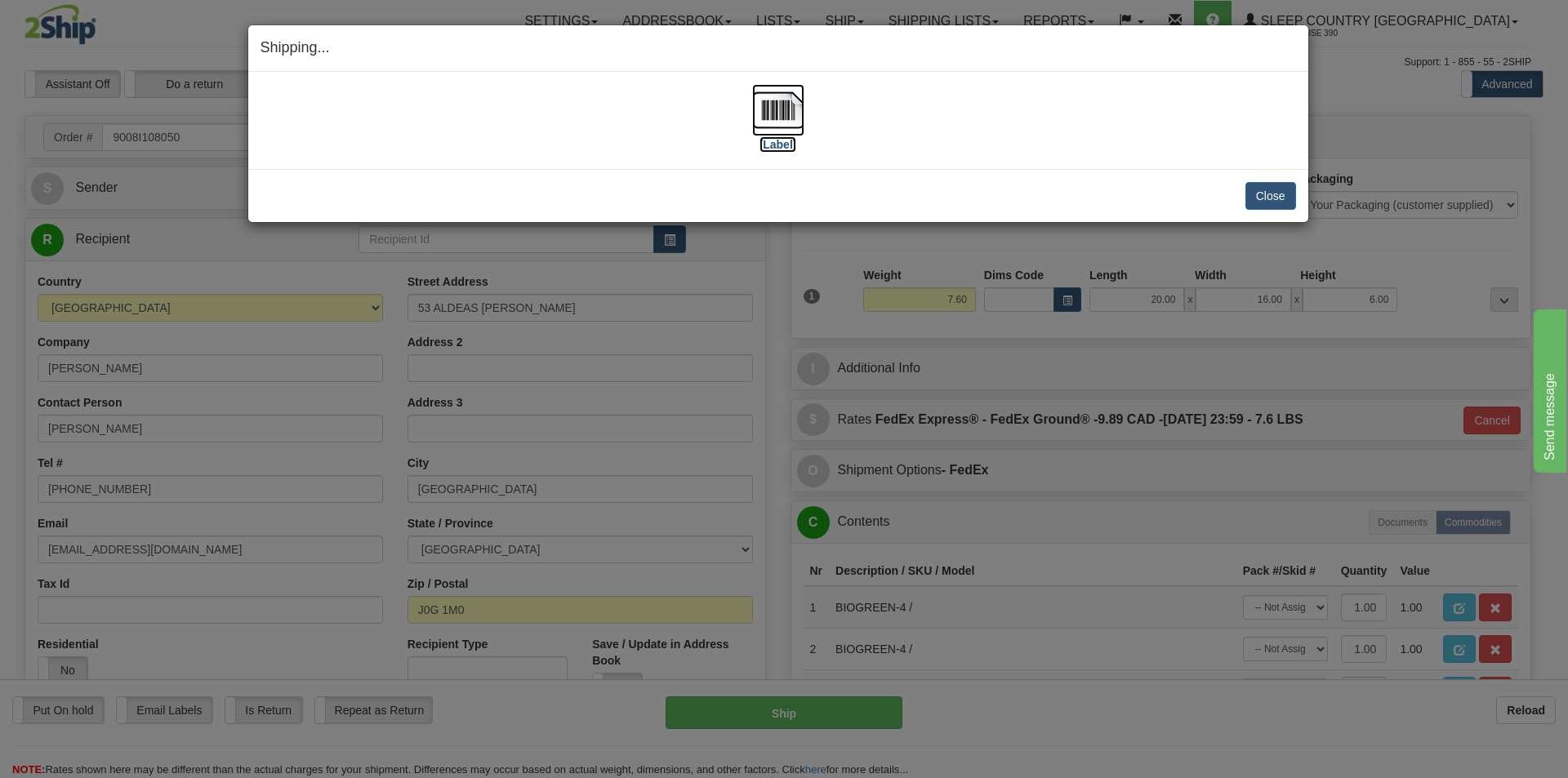
click at [793, 114] on img at bounding box center [778, 110] width 52 height 52
click at [1270, 190] on button "Close" at bounding box center [1271, 196] width 50 height 28
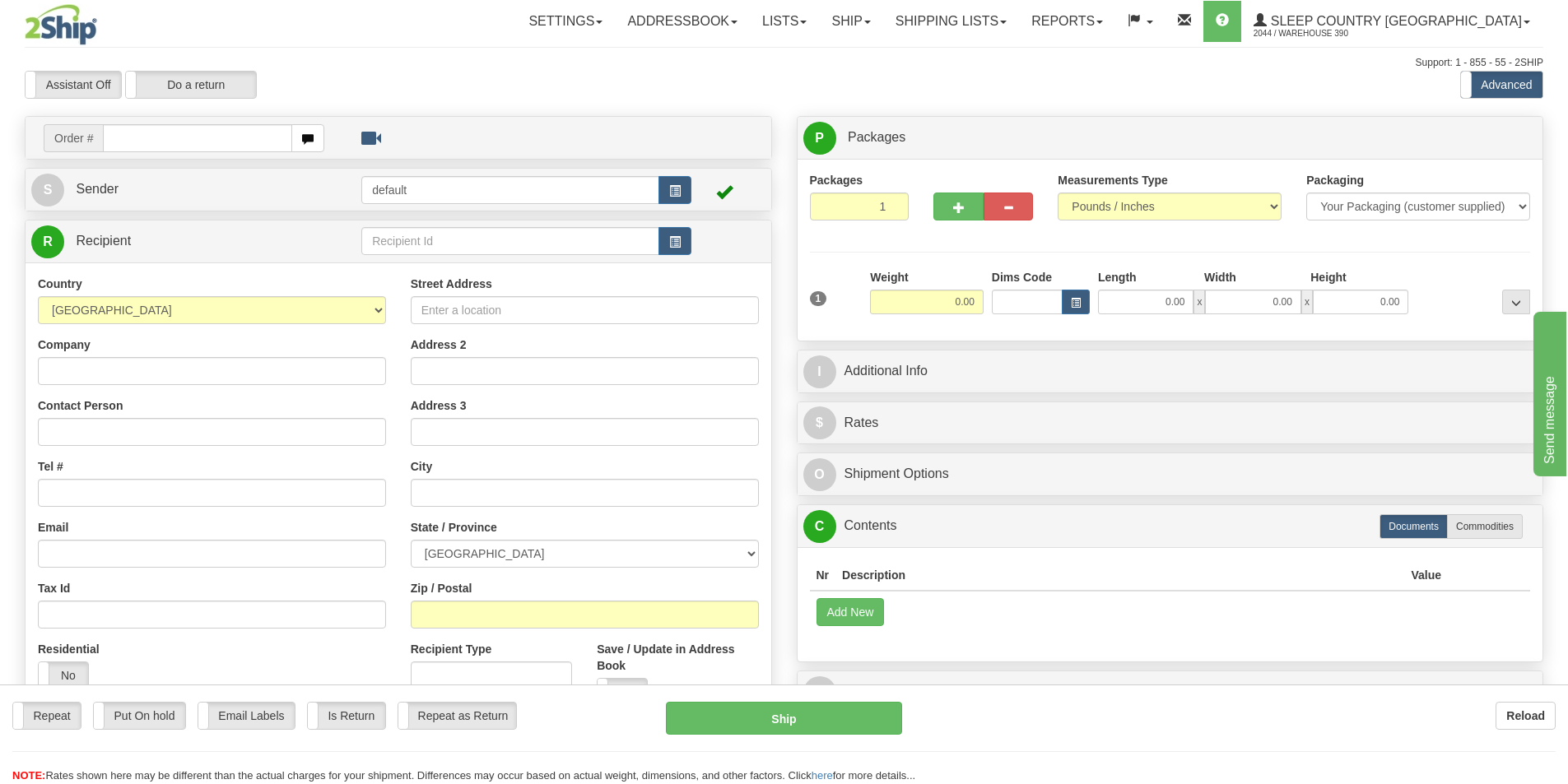
click at [179, 137] on input "text" at bounding box center [197, 138] width 189 height 28
type input "9002I108629"
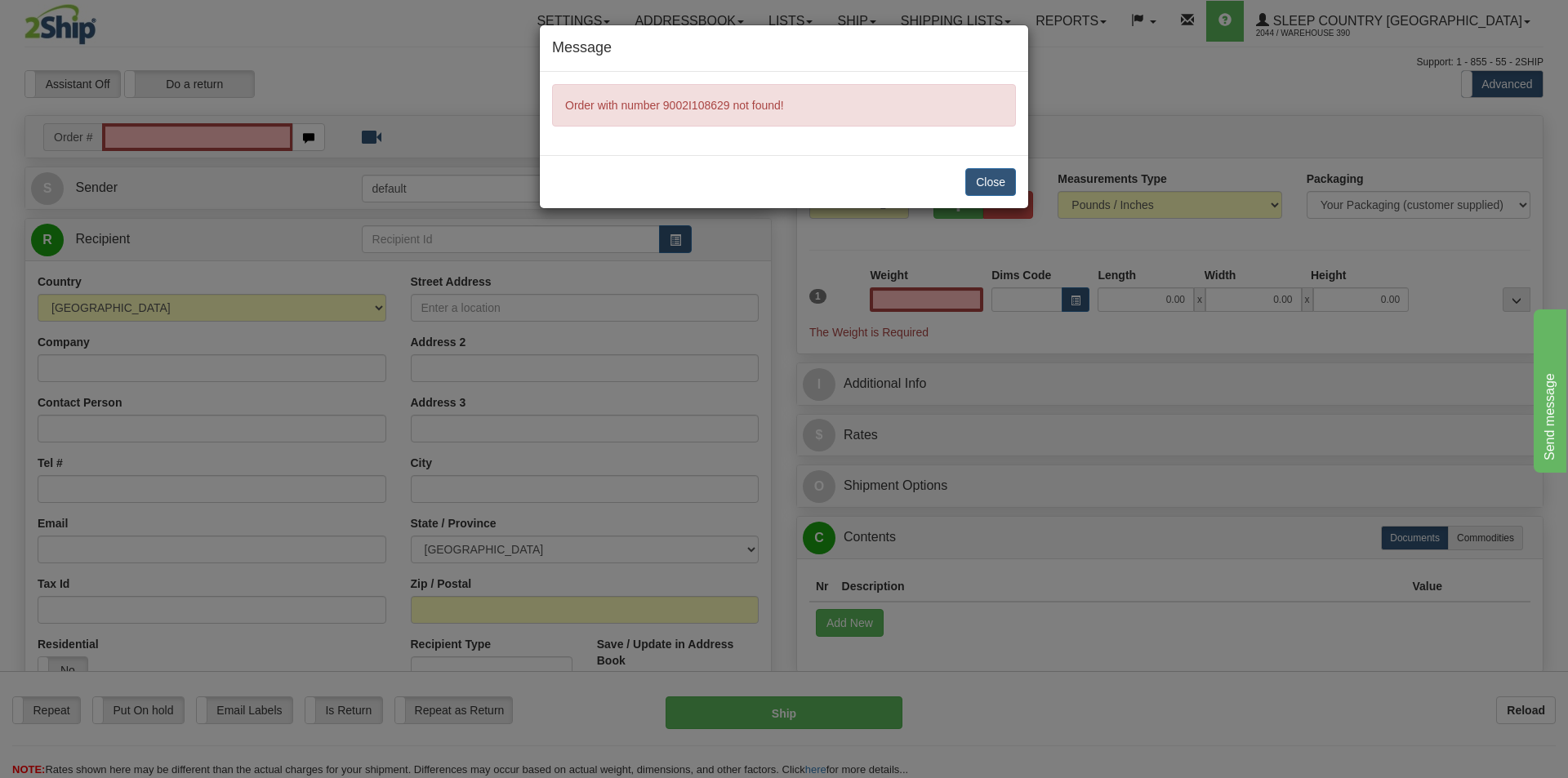
type input "0.00"
click at [995, 176] on button "Close" at bounding box center [990, 182] width 50 height 28
